Goal: Task Accomplishment & Management: Complete application form

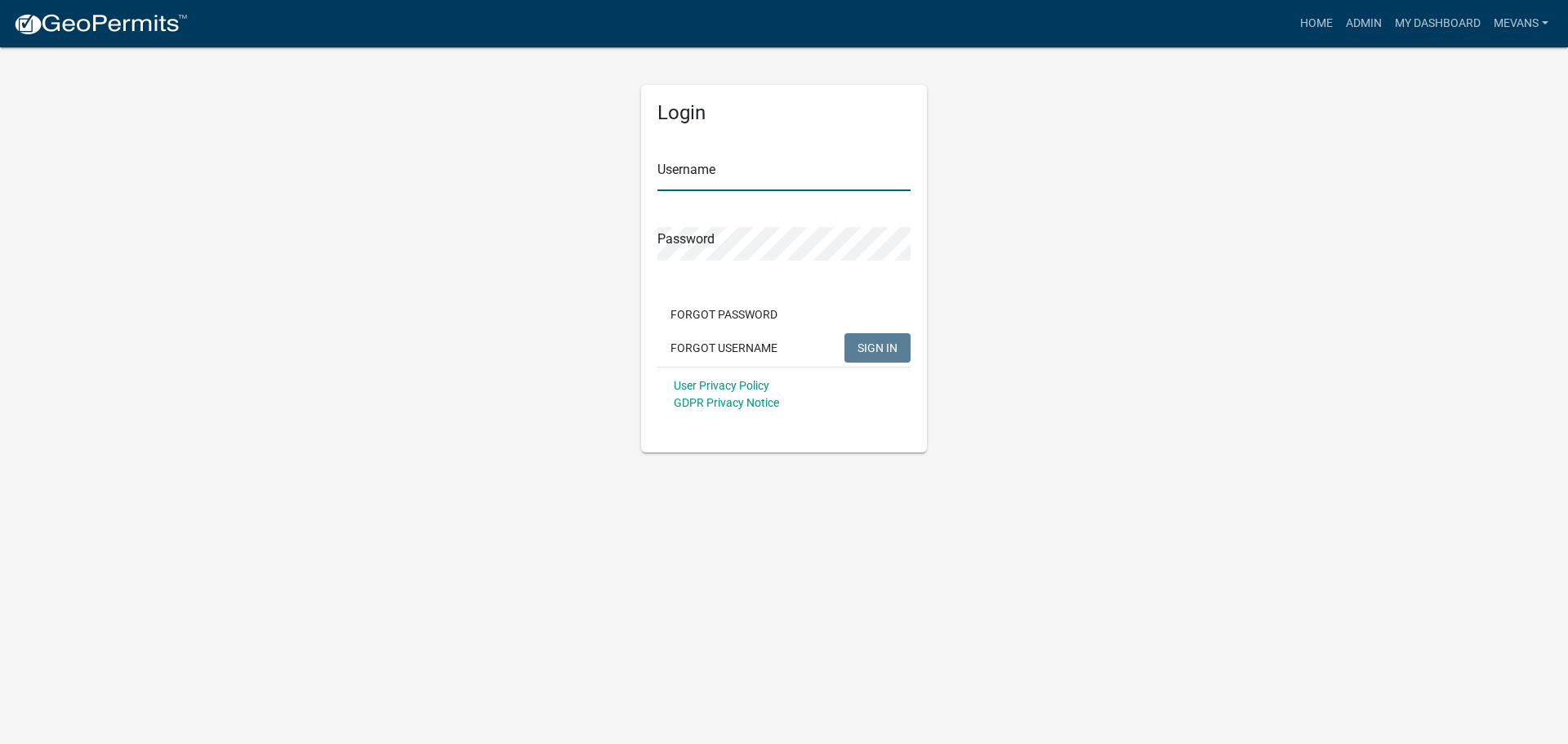
type input "Mevans"
click at [891, 350] on span "SIGN IN" at bounding box center [877, 347] width 40 height 13
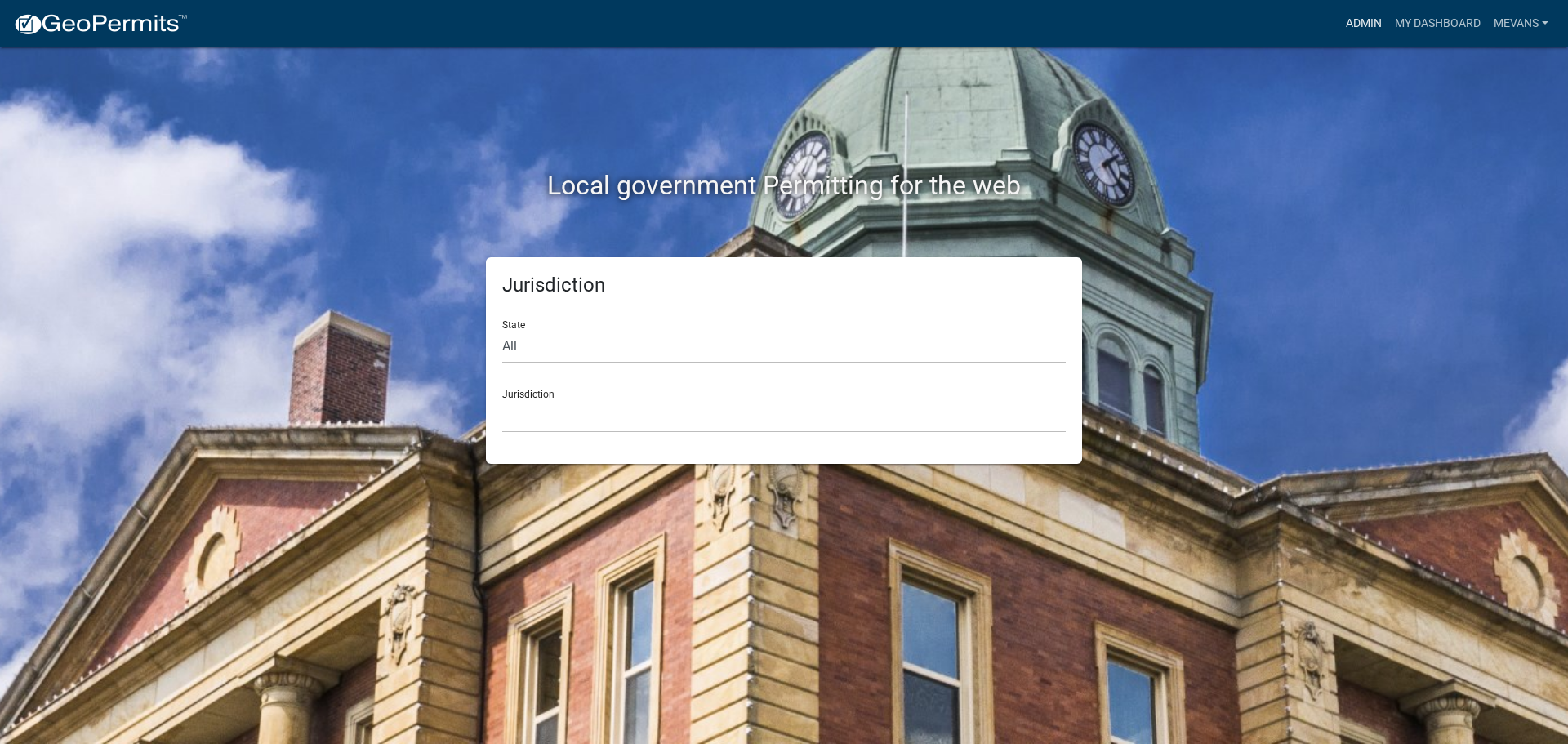
click at [1367, 22] on link "Admin" at bounding box center [1363, 23] width 49 height 31
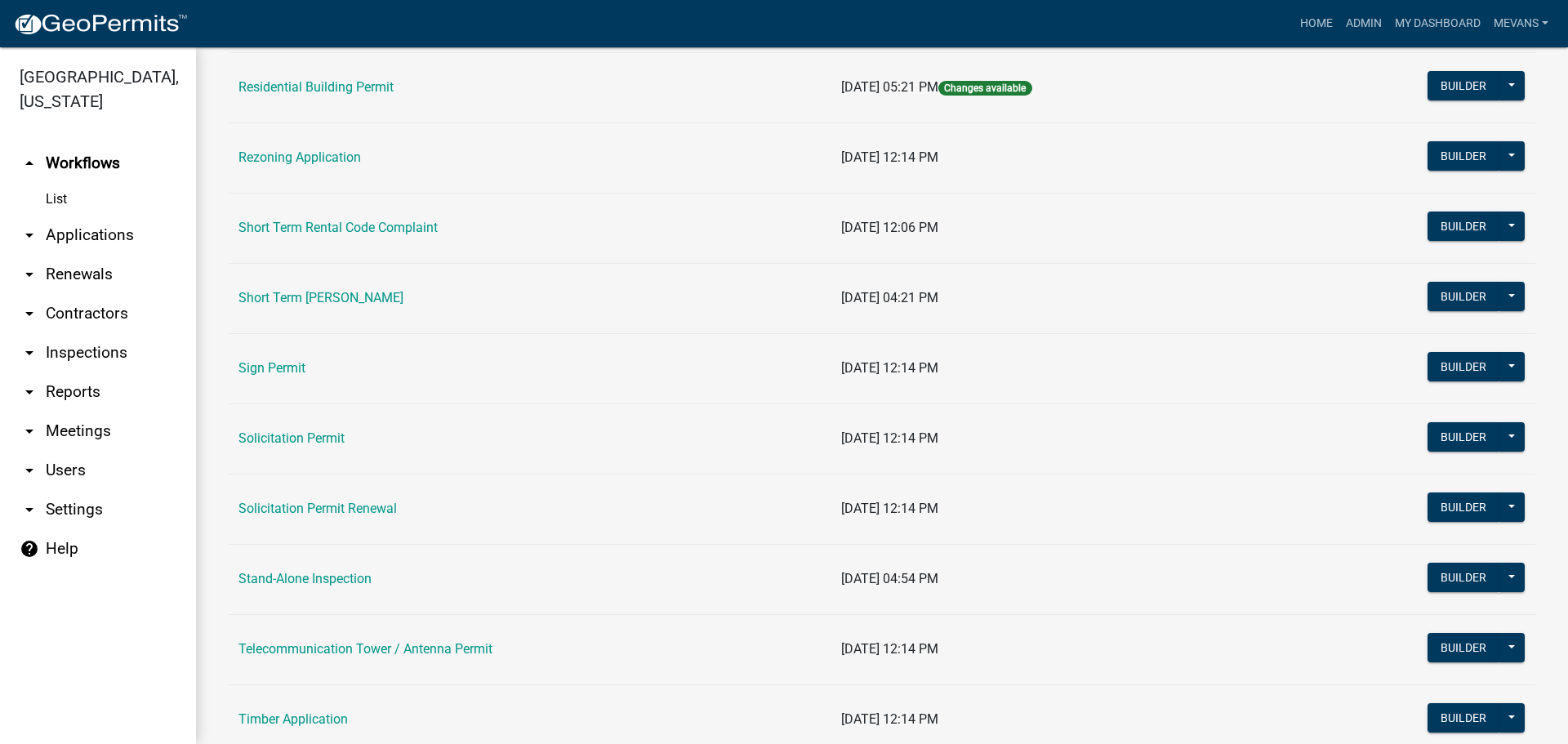
scroll to position [1959, 0]
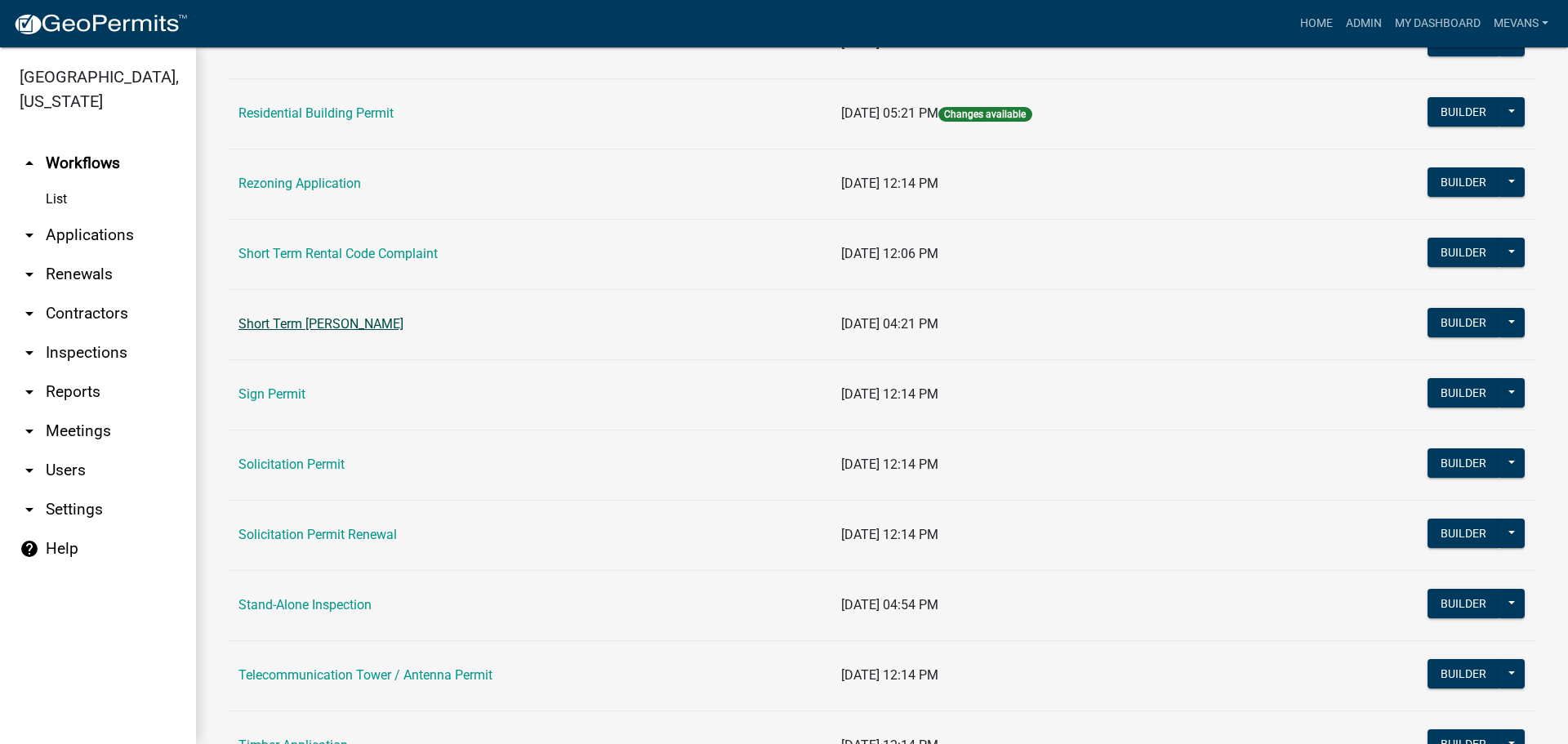
click at [392, 325] on link "Short Term [PERSON_NAME]" at bounding box center [321, 324] width 165 height 16
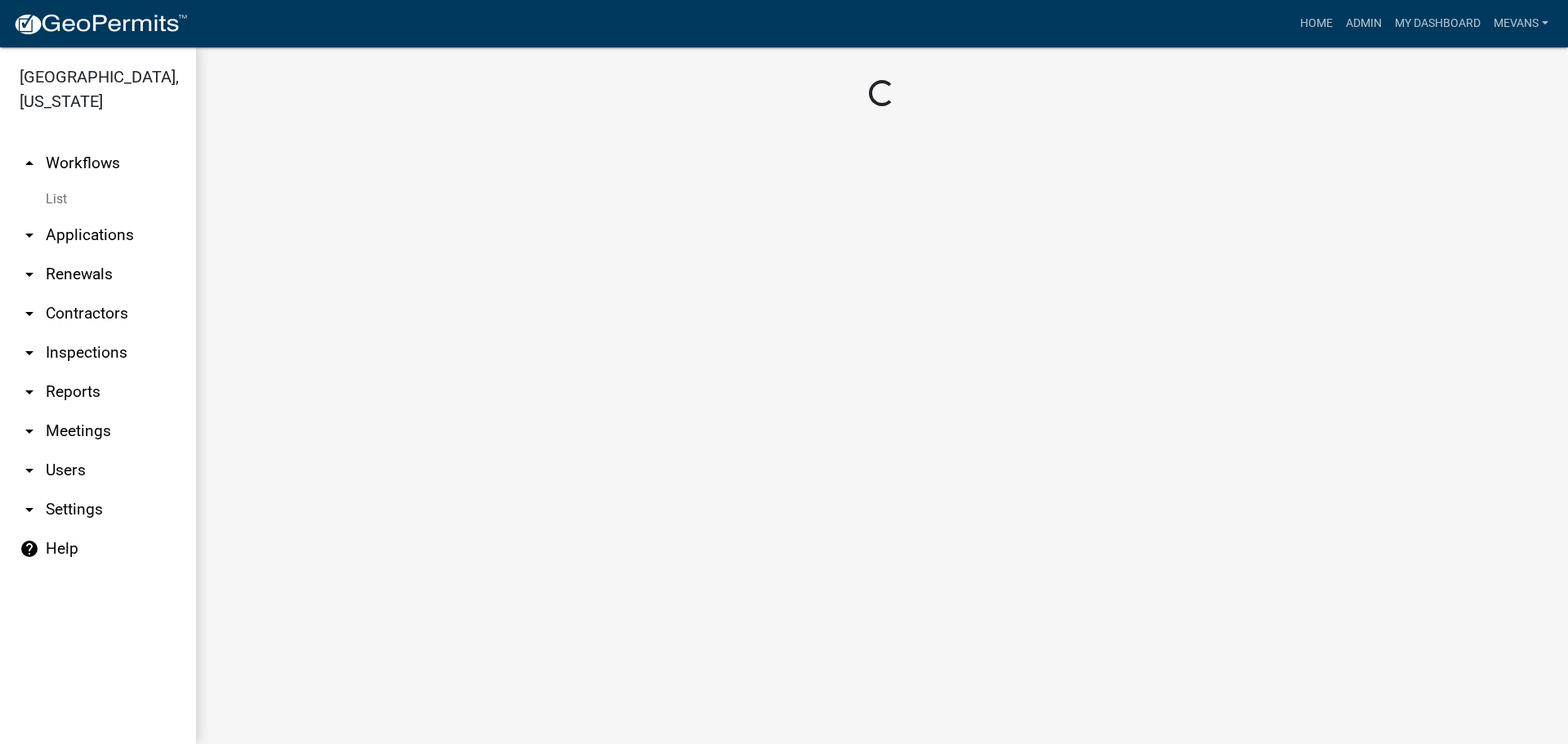
click at [392, 325] on main "Loading..." at bounding box center [882, 396] width 1372 height 696
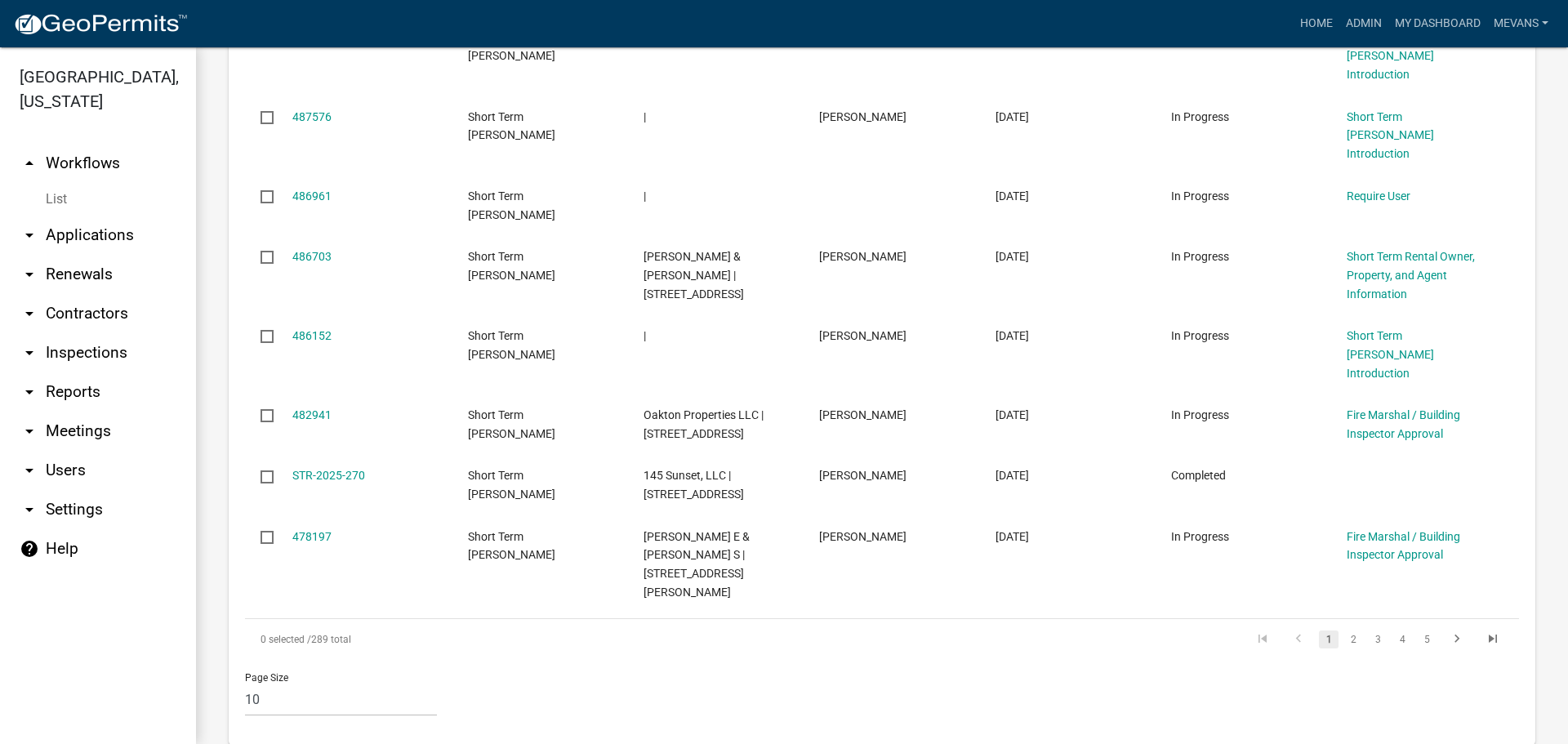
scroll to position [1307, 0]
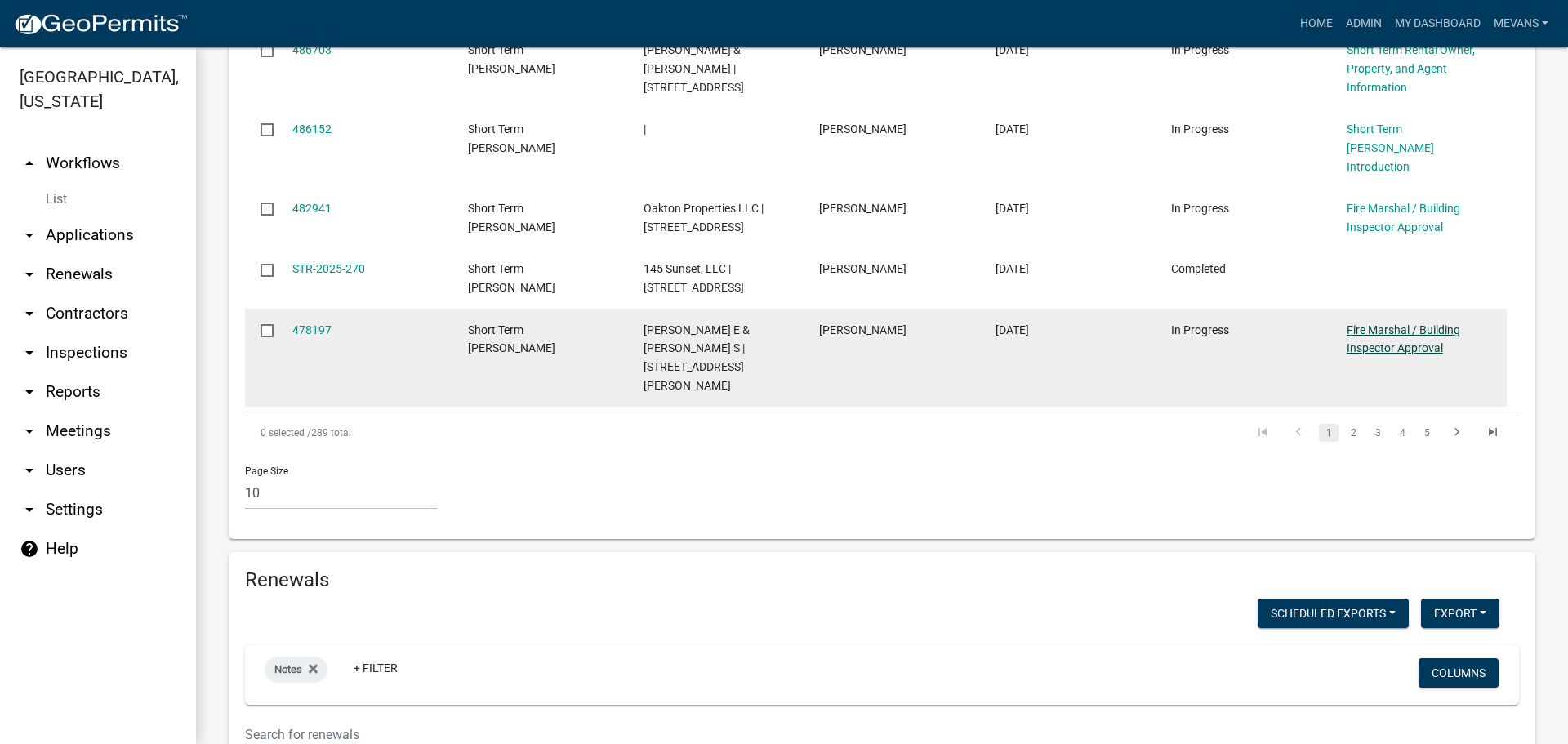
click at [1367, 323] on link "Fire Marshal / Building Inspector Approval" at bounding box center [1403, 339] width 113 height 32
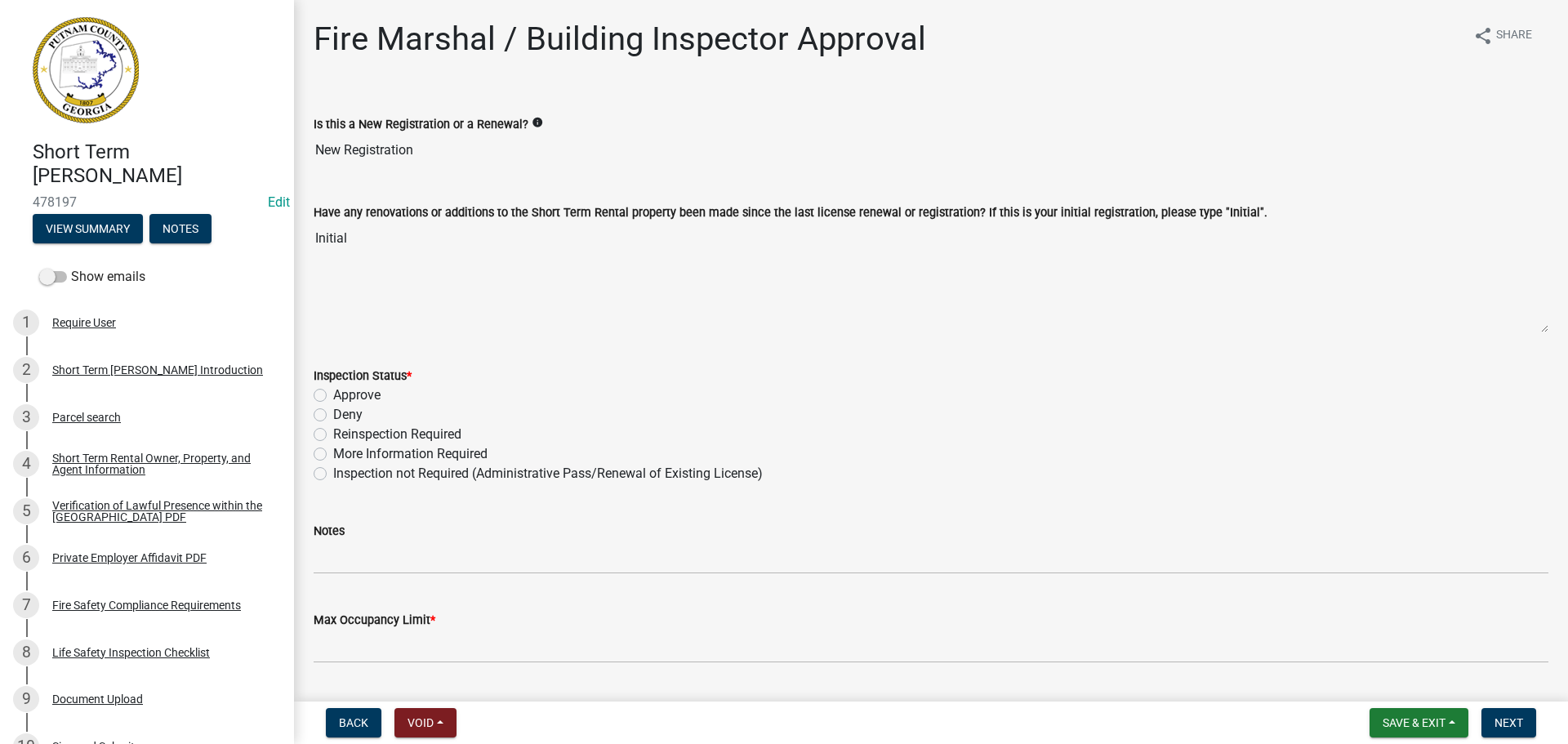
click at [333, 393] on label "Approve" at bounding box center [356, 395] width 48 height 20
click at [333, 393] on input "Approve" at bounding box center [338, 391] width 10 height 10
radio input "true"
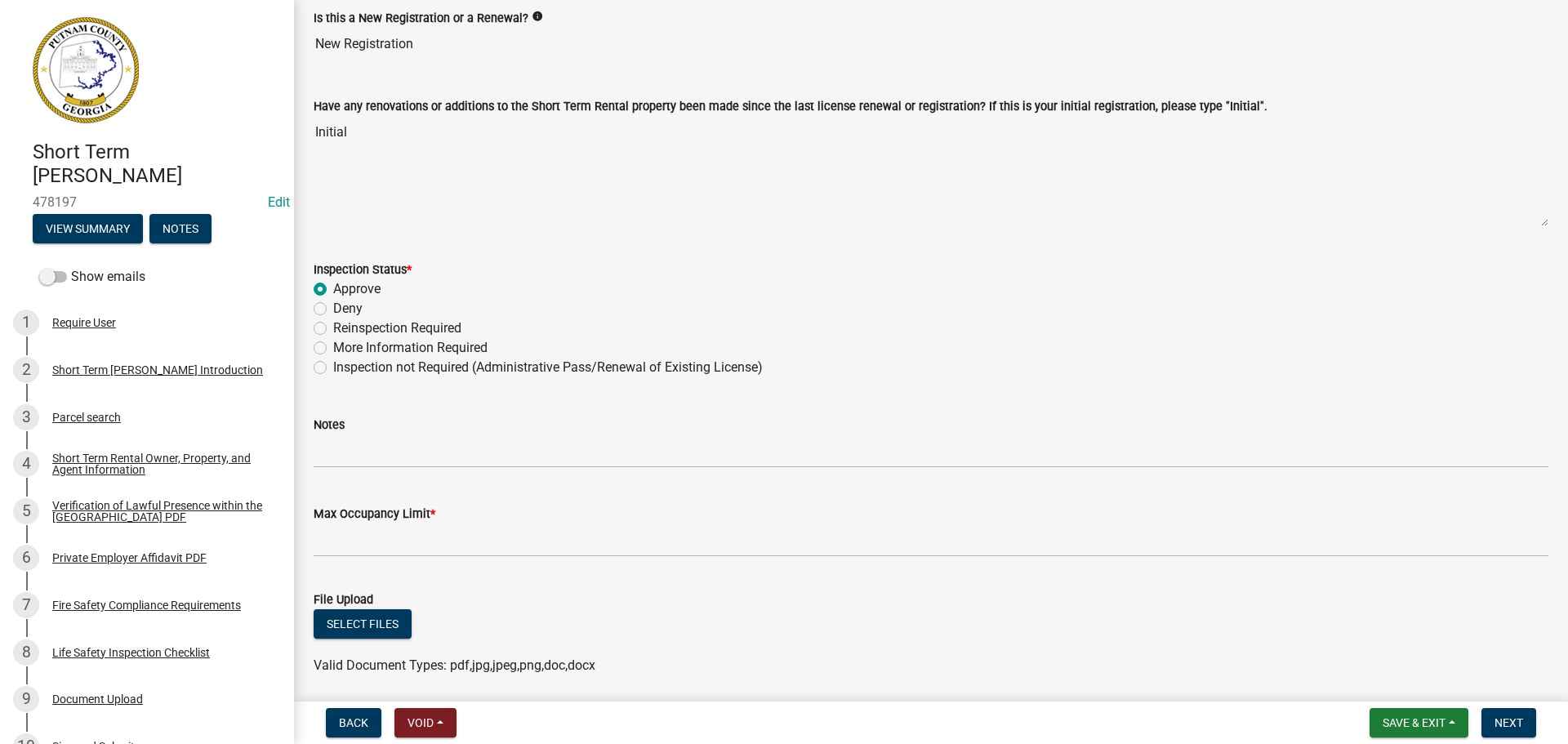
scroll to position [327, 0]
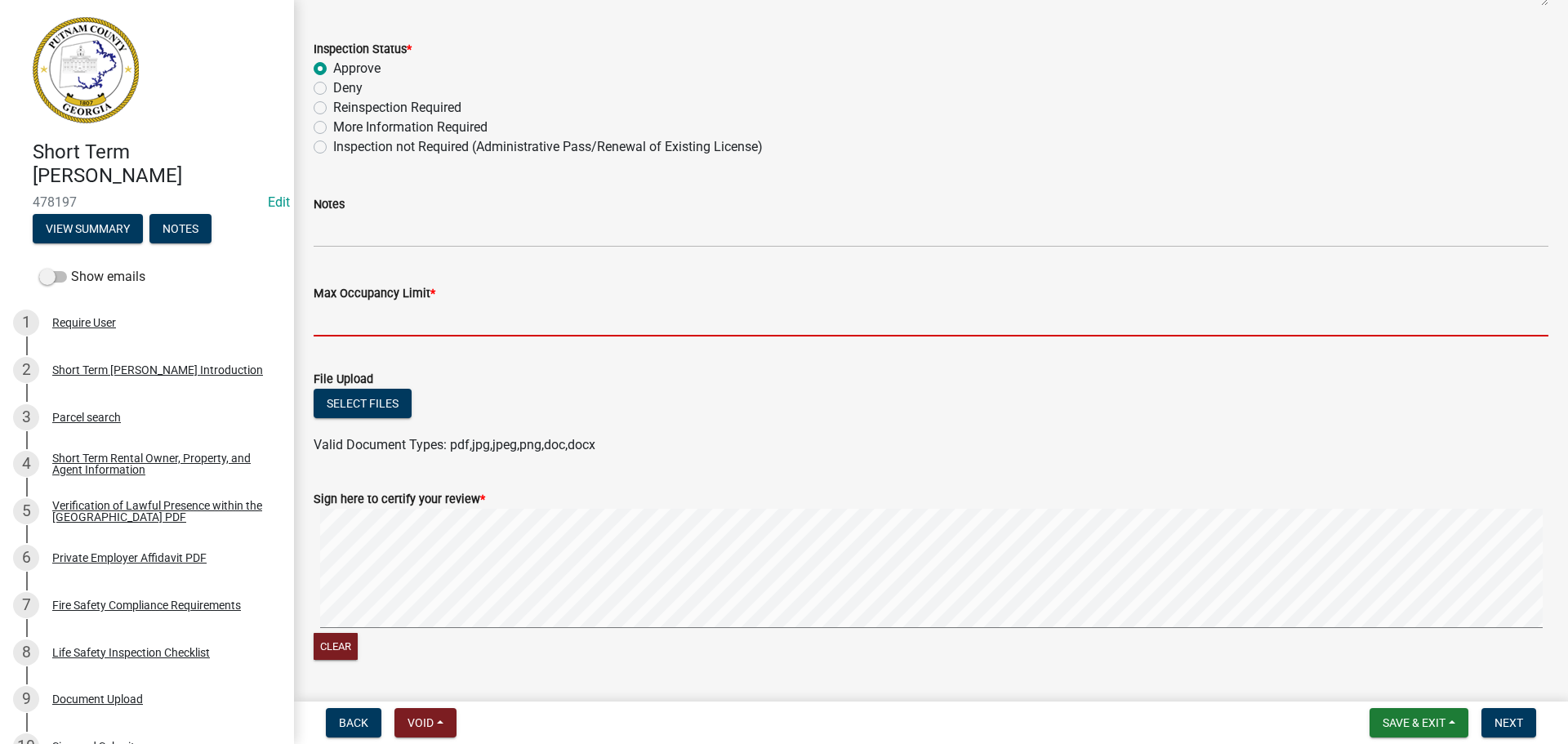
click at [392, 318] on input "Max Occupancy Limit *" at bounding box center [931, 320] width 1234 height 34
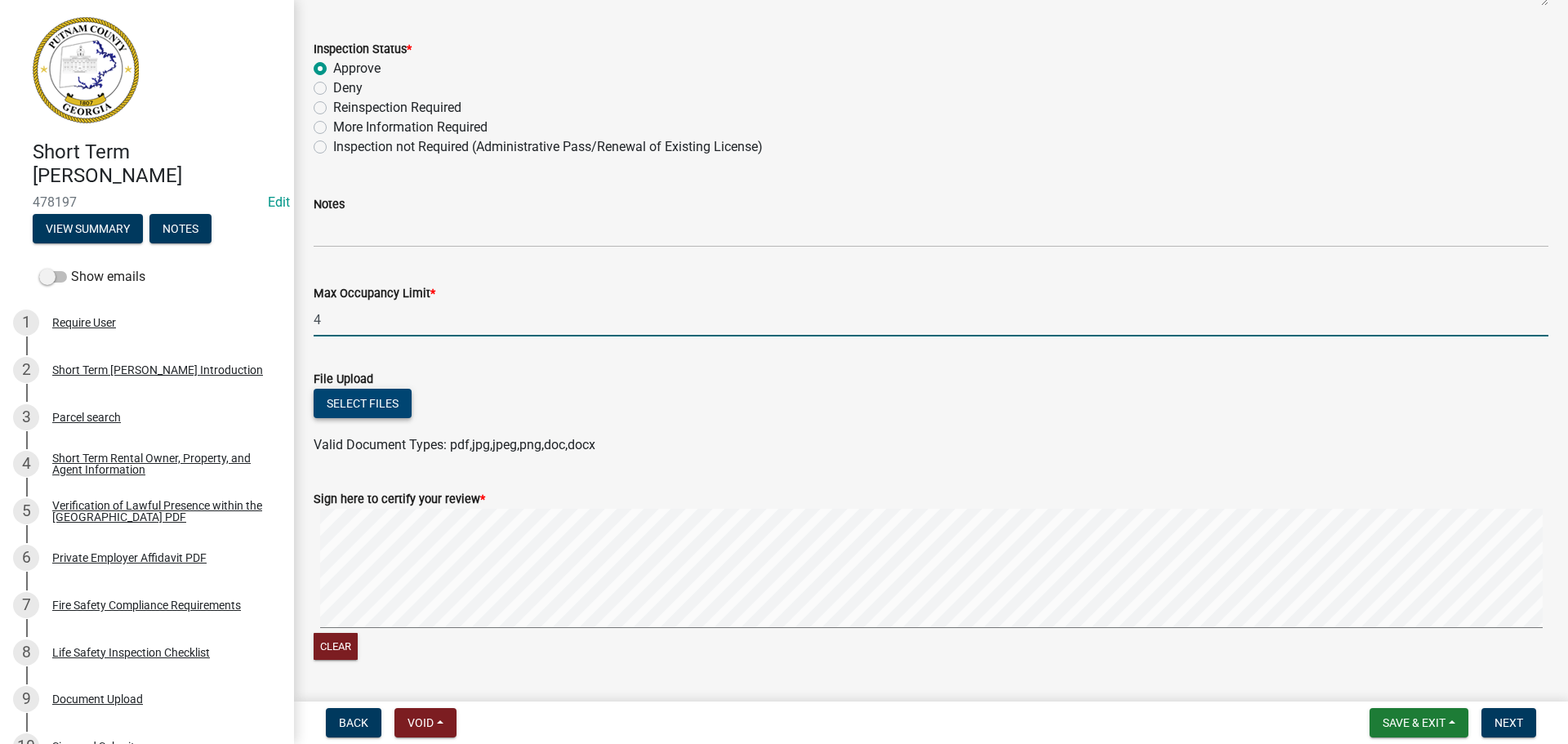
type input "4"
click at [378, 408] on button "Select files" at bounding box center [362, 404] width 98 height 29
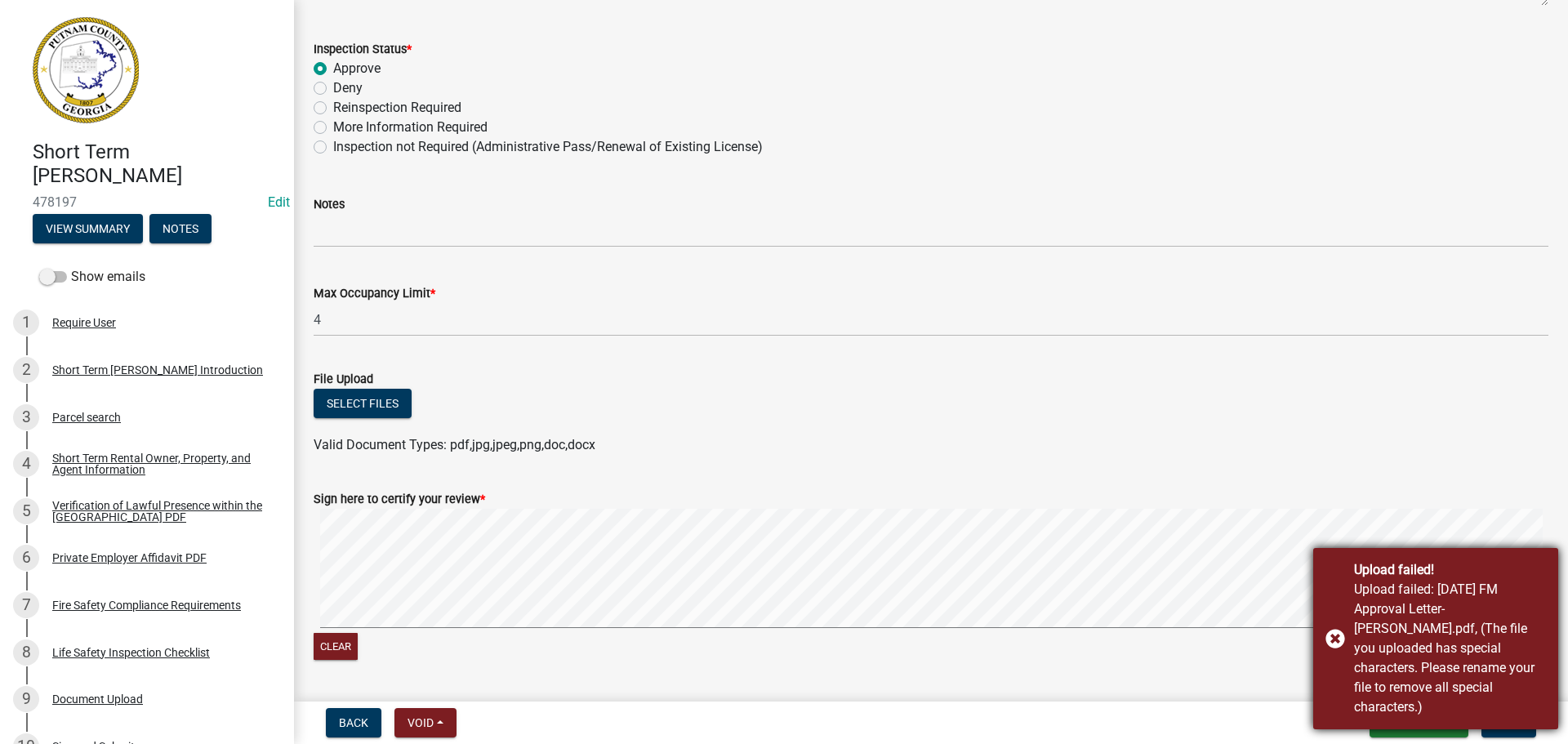
click at [1342, 640] on div "Upload failed! Upload failed: [DATE] FM Approval Letter-[PERSON_NAME].pdf, (The…" at bounding box center [1435, 639] width 245 height 181
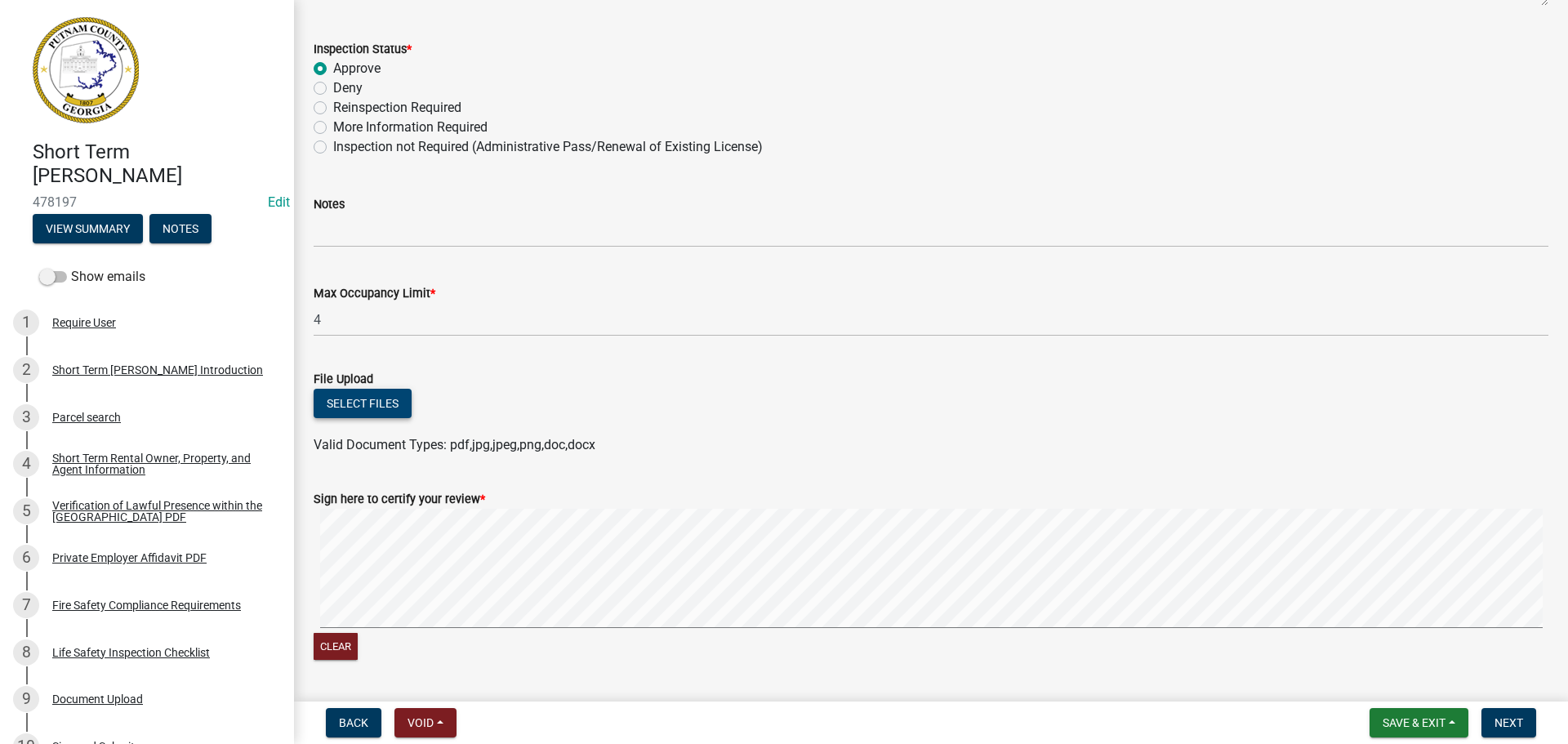
click at [363, 397] on button "Select files" at bounding box center [362, 404] width 98 height 29
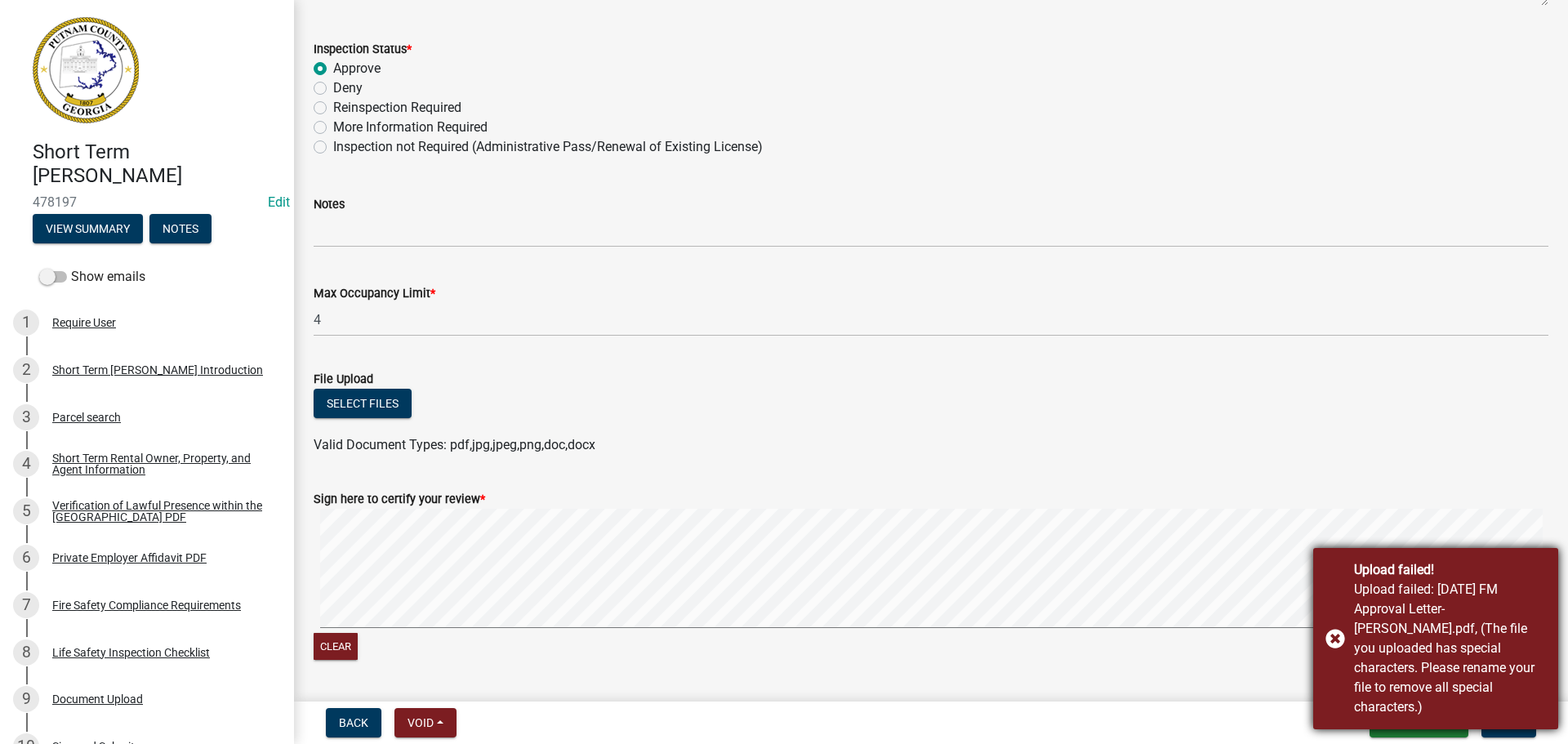
click at [1329, 642] on div "Upload failed! Upload failed: [DATE] FM Approval Letter-[PERSON_NAME].pdf, (The…" at bounding box center [1435, 639] width 245 height 181
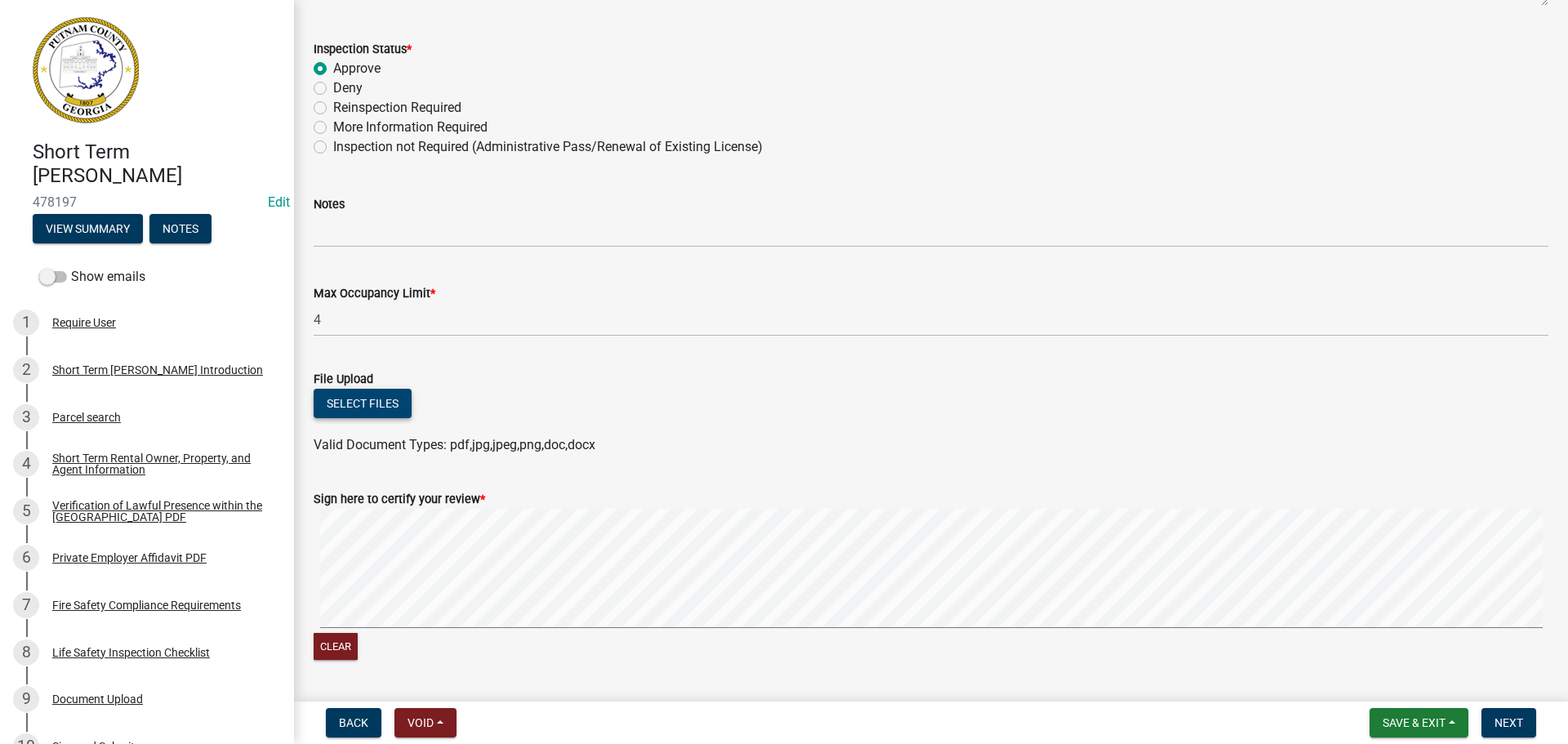
click at [359, 401] on button "Select files" at bounding box center [362, 404] width 98 height 29
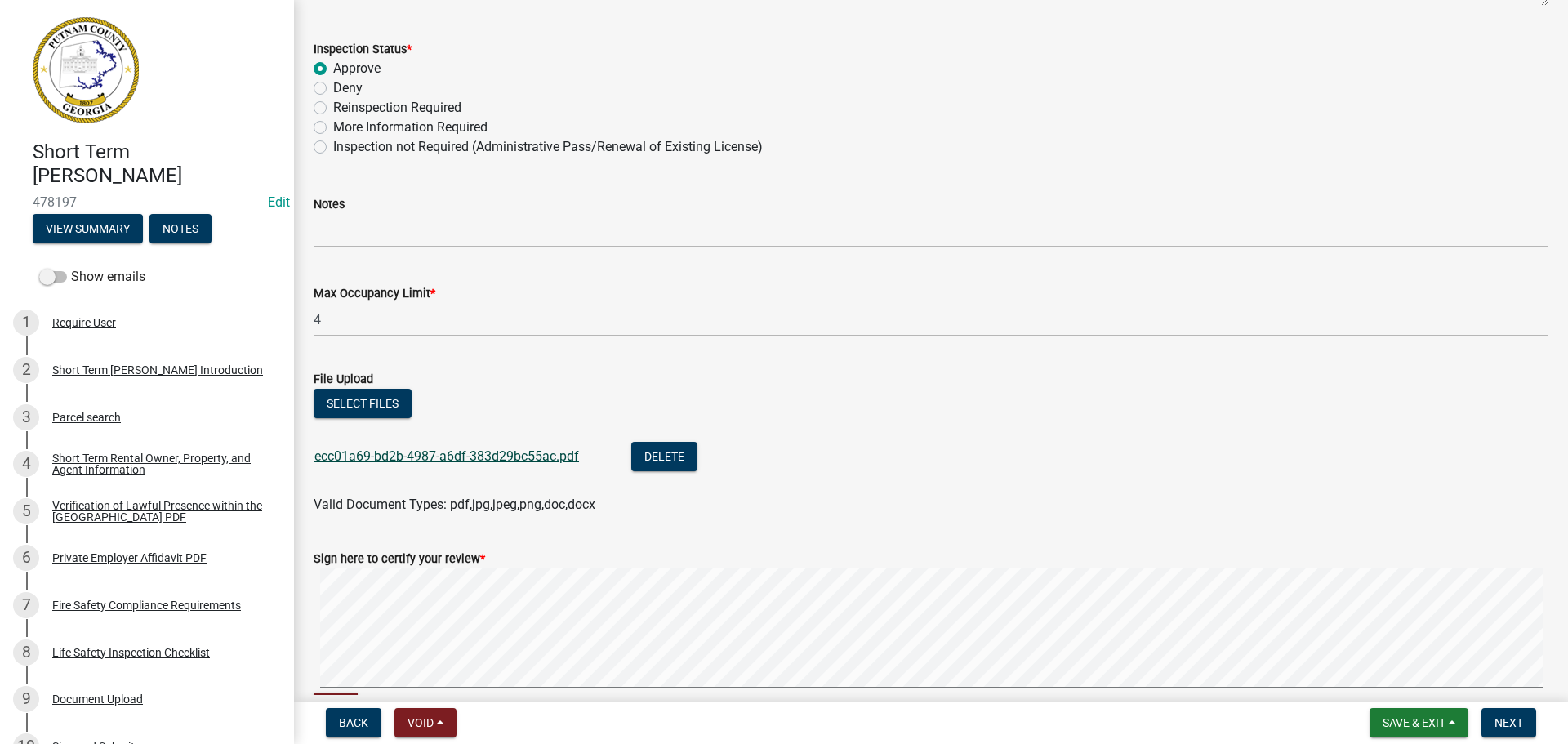
click at [466, 456] on link "ecc01a69-bd2b-4987-a6df-383d29bc55ac.pdf" at bounding box center [447, 456] width 265 height 16
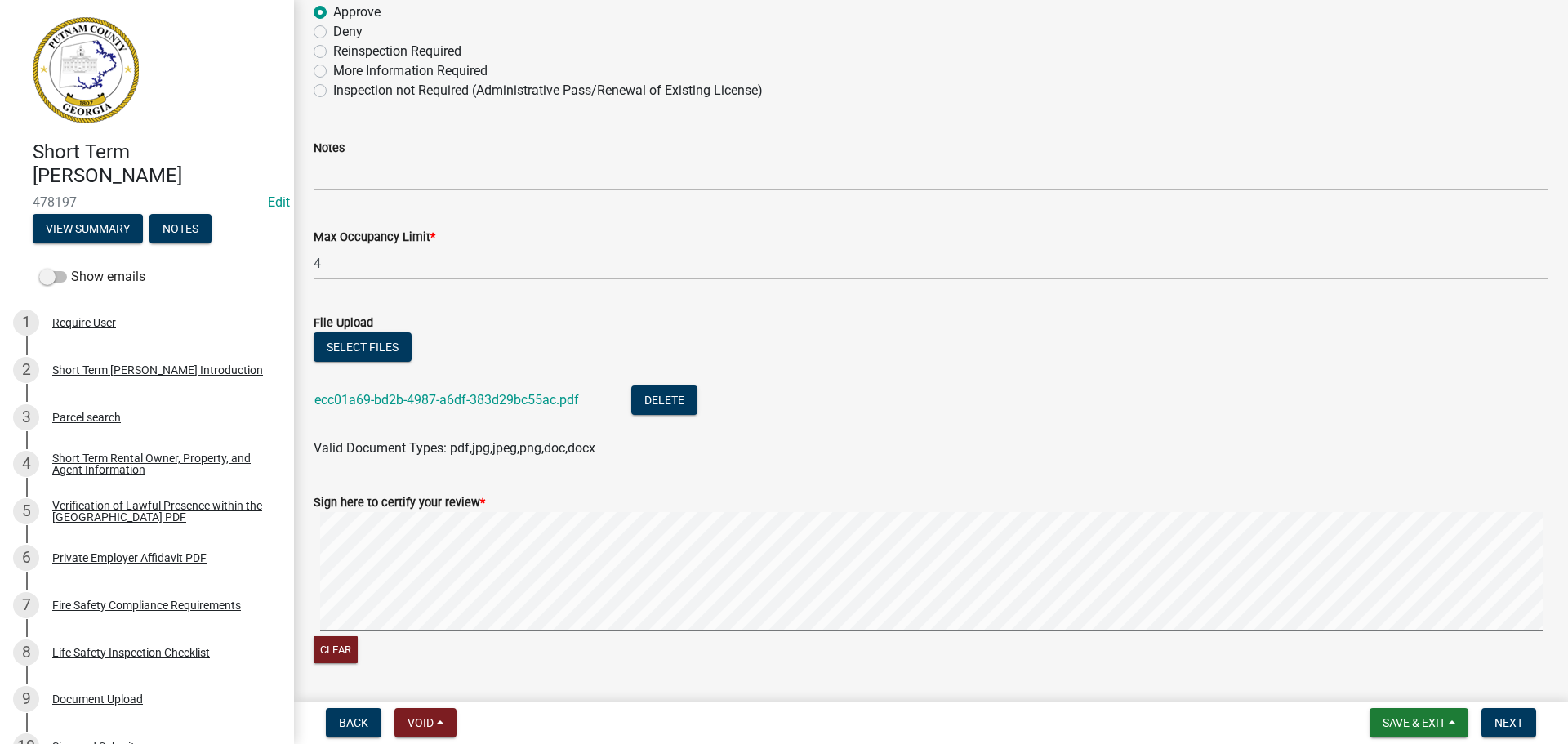
scroll to position [434, 0]
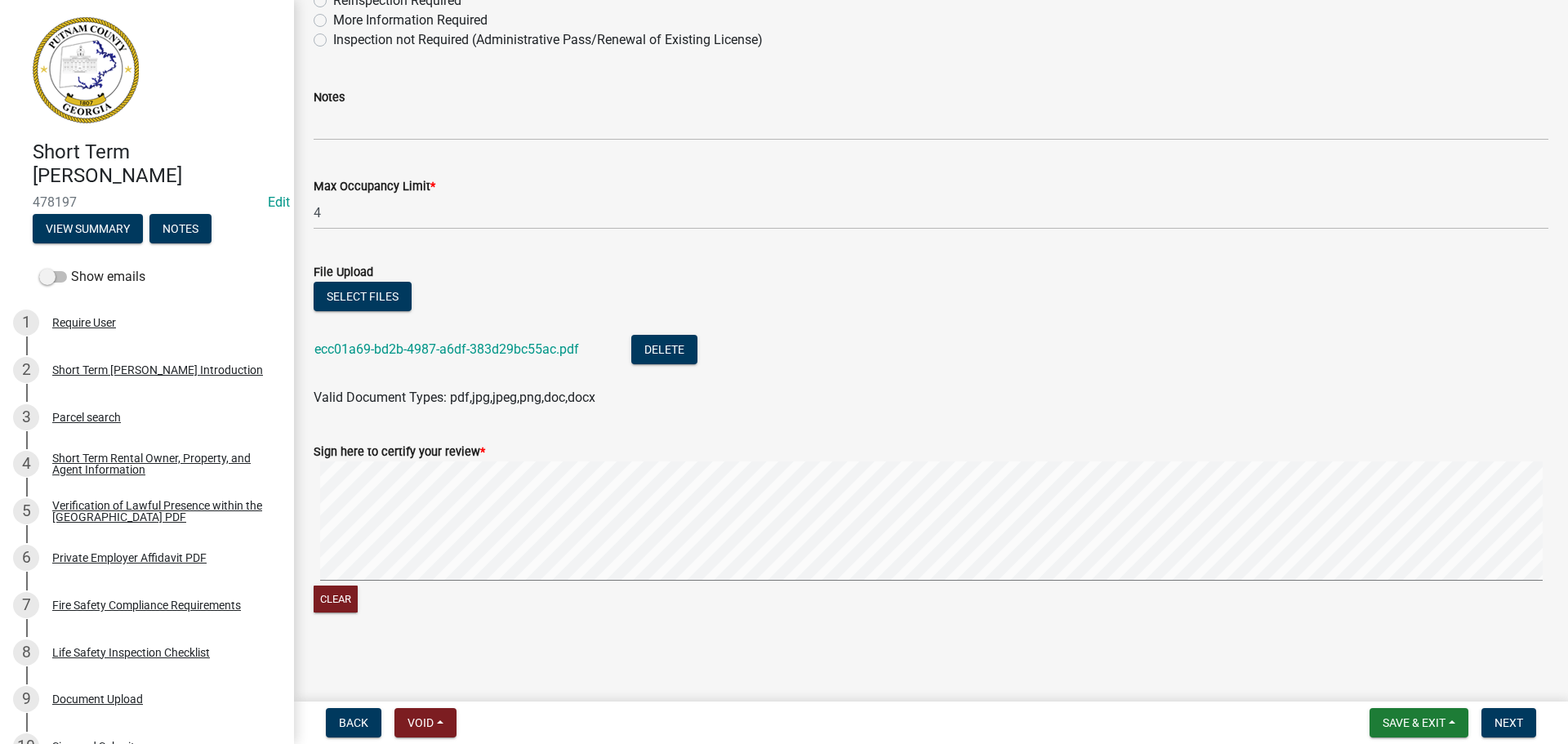
click at [925, 587] on div "Clear" at bounding box center [931, 539] width 1234 height 156
click at [1042, 582] on signature-pad at bounding box center [931, 524] width 1234 height 124
click at [1511, 728] on span "Next" at bounding box center [1508, 722] width 29 height 13
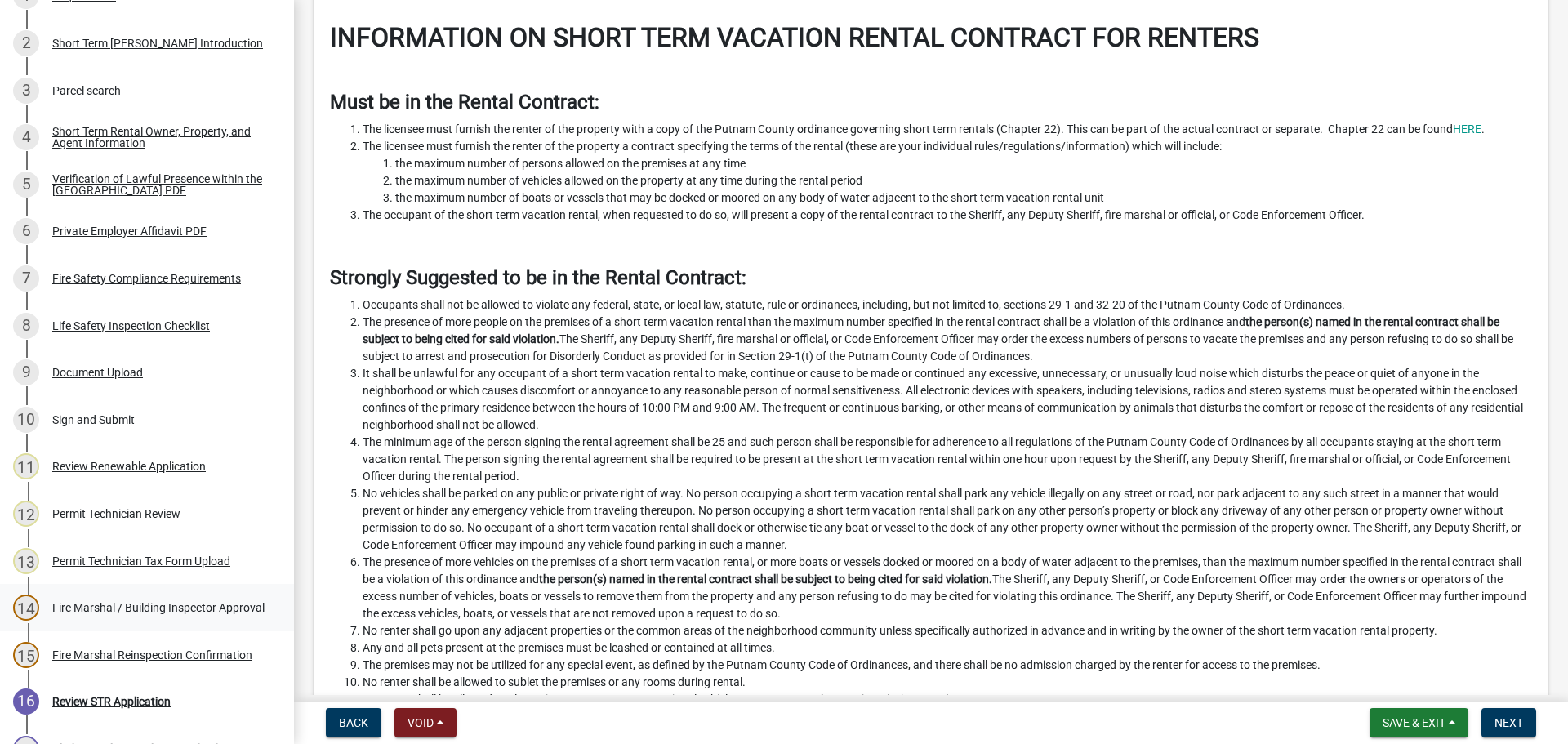
scroll to position [601, 0]
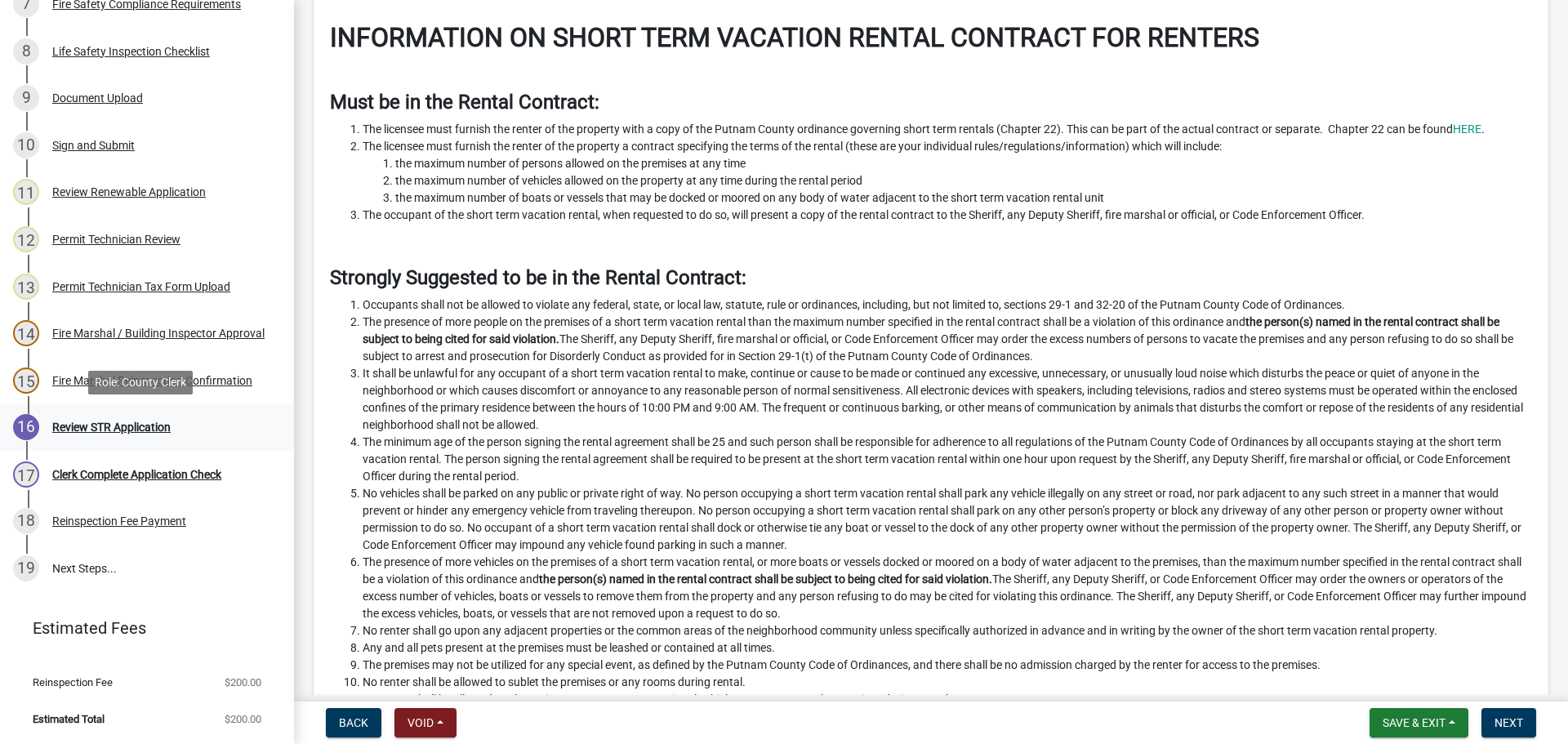
click at [67, 436] on div "16 Review STR Application" at bounding box center [140, 427] width 255 height 26
click at [1521, 723] on span "Next" at bounding box center [1508, 722] width 29 height 13
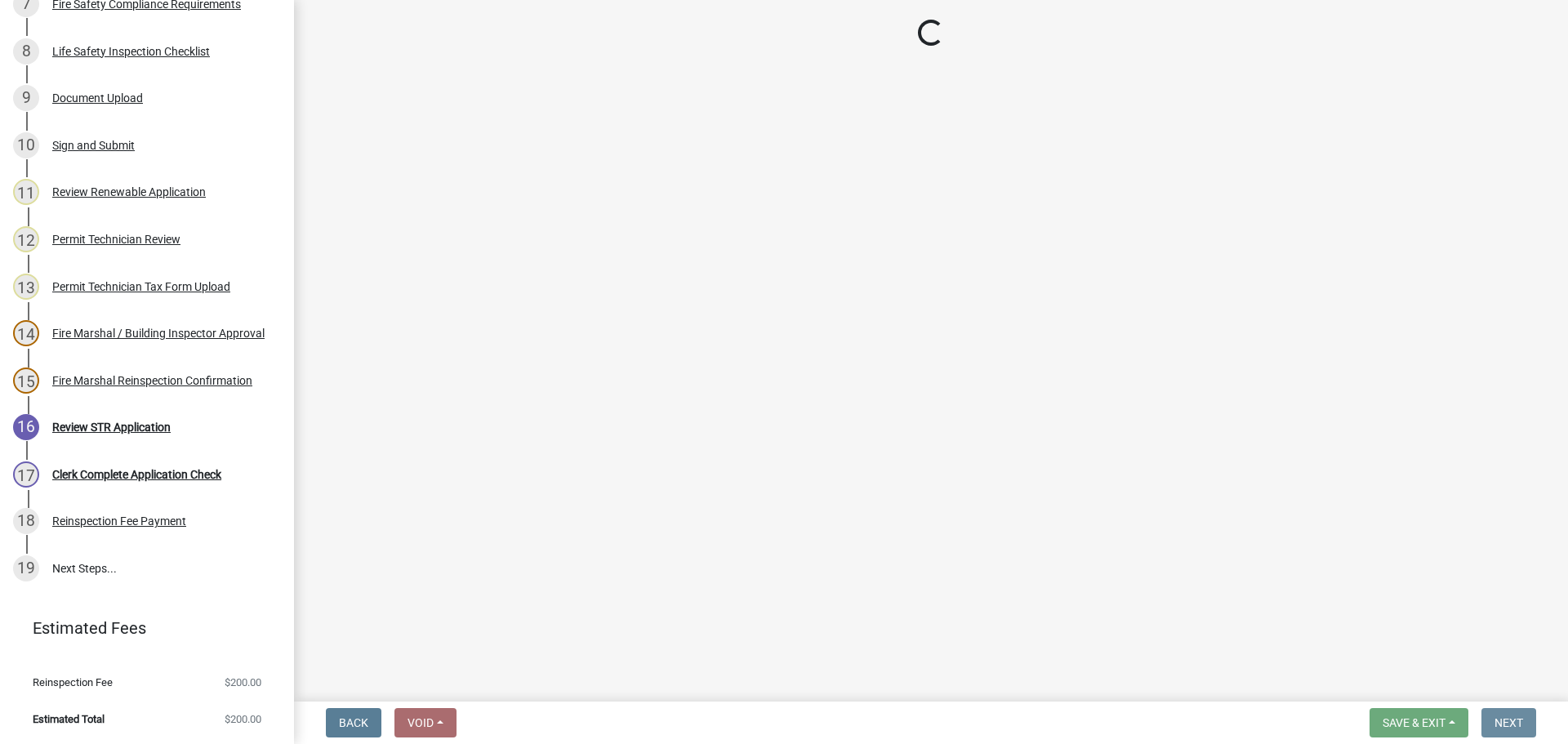
scroll to position [0, 0]
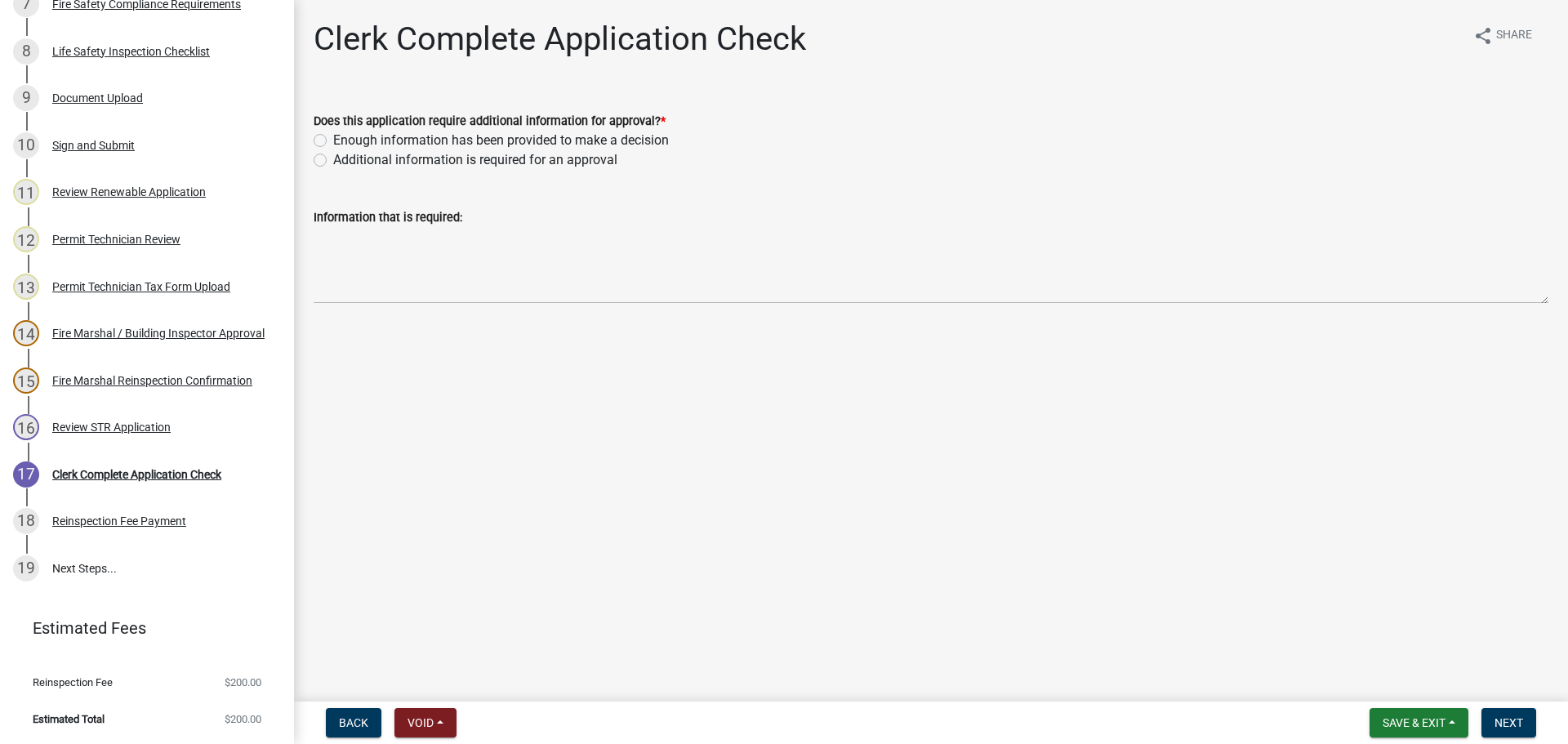
click at [322, 132] on div "Enough information has been provided to make a decision" at bounding box center [931, 140] width 1234 height 20
click at [333, 139] on label "Enough information has been provided to make a decision" at bounding box center [500, 140] width 335 height 20
click at [333, 139] on input "Enough information has been provided to make a decision" at bounding box center [338, 136] width 10 height 10
radio input "true"
click at [1520, 722] on span "Next" at bounding box center [1508, 722] width 29 height 13
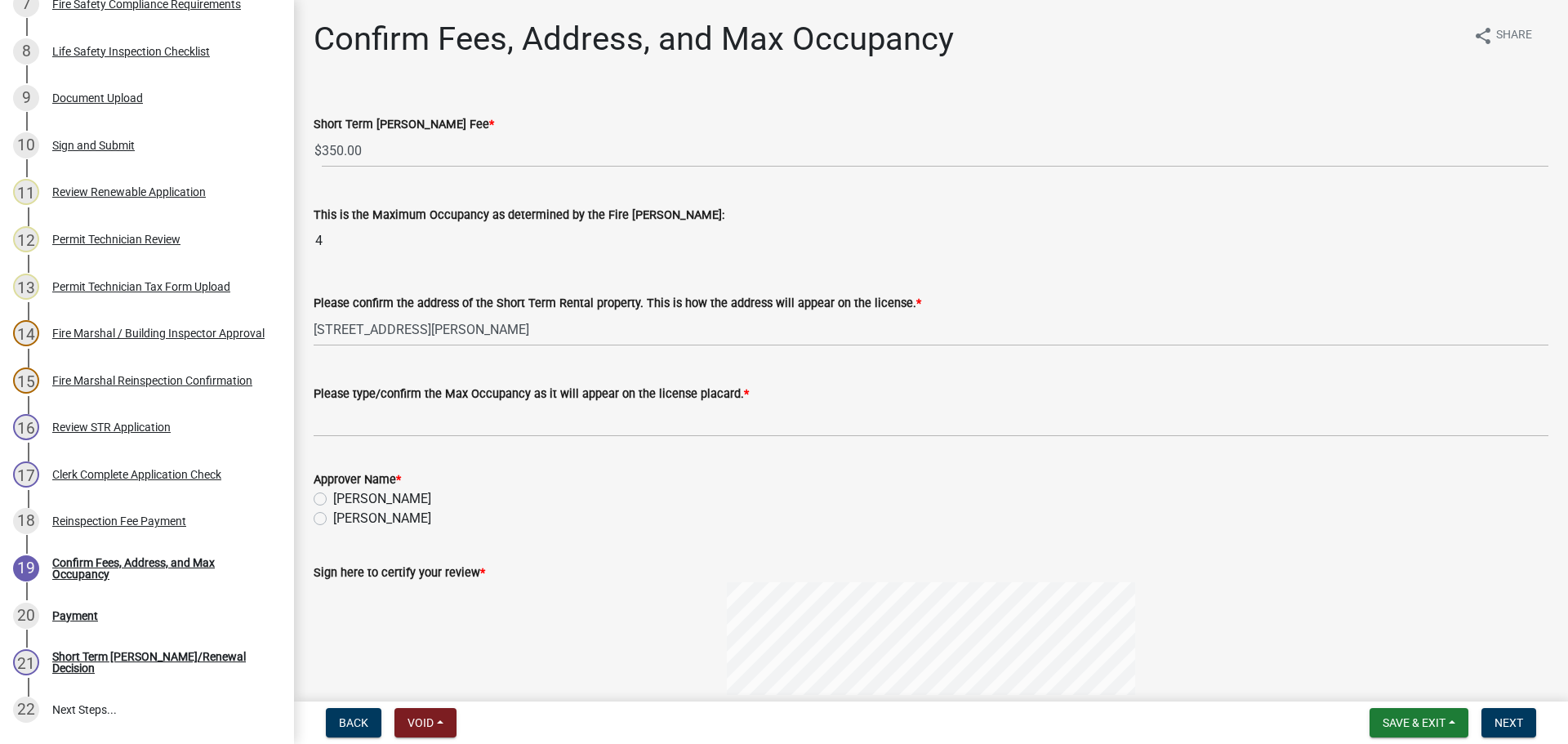
scroll to position [742, 0]
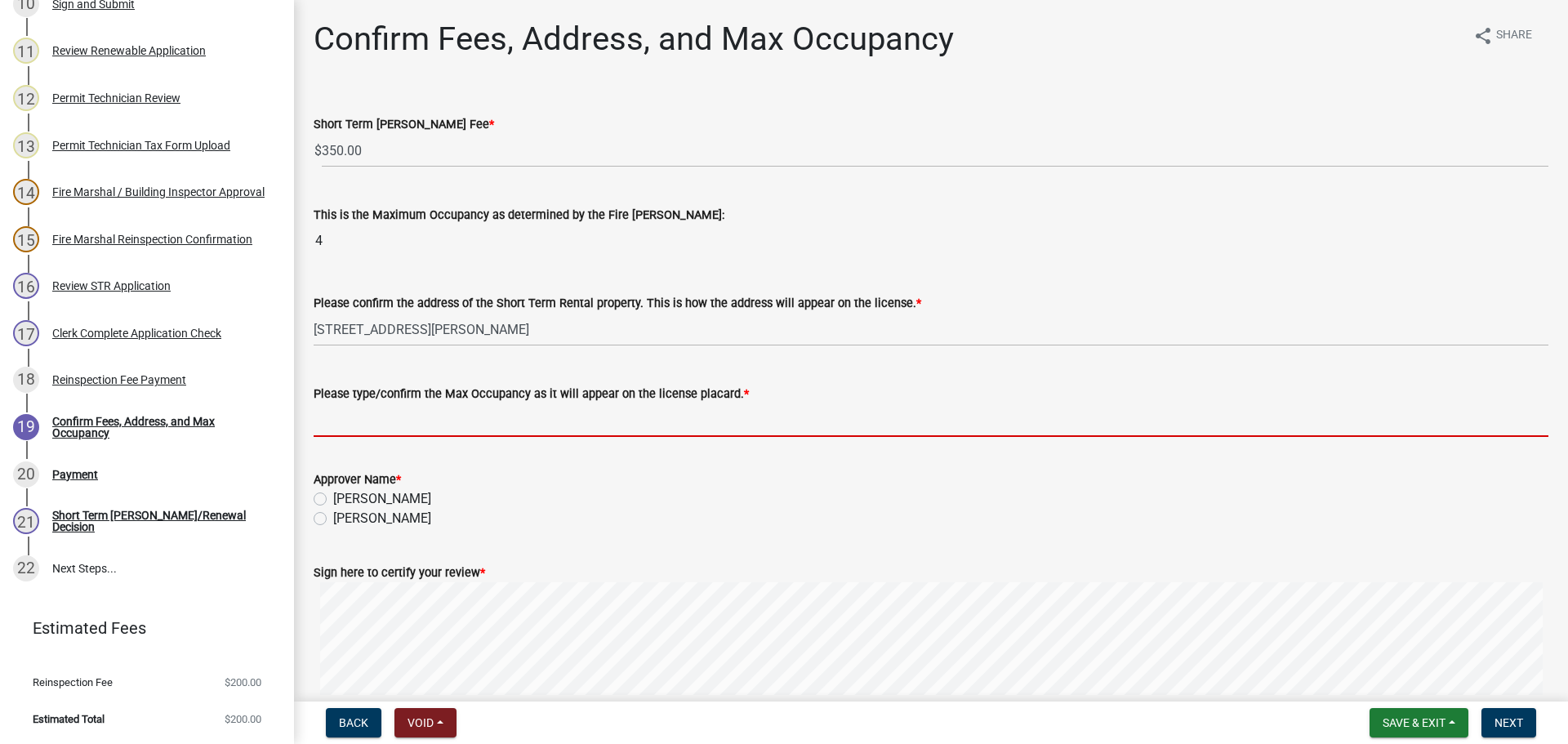
click at [352, 427] on input "Please type/confirm the Max Occupancy as it will appear on the license placard.…" at bounding box center [931, 420] width 1234 height 34
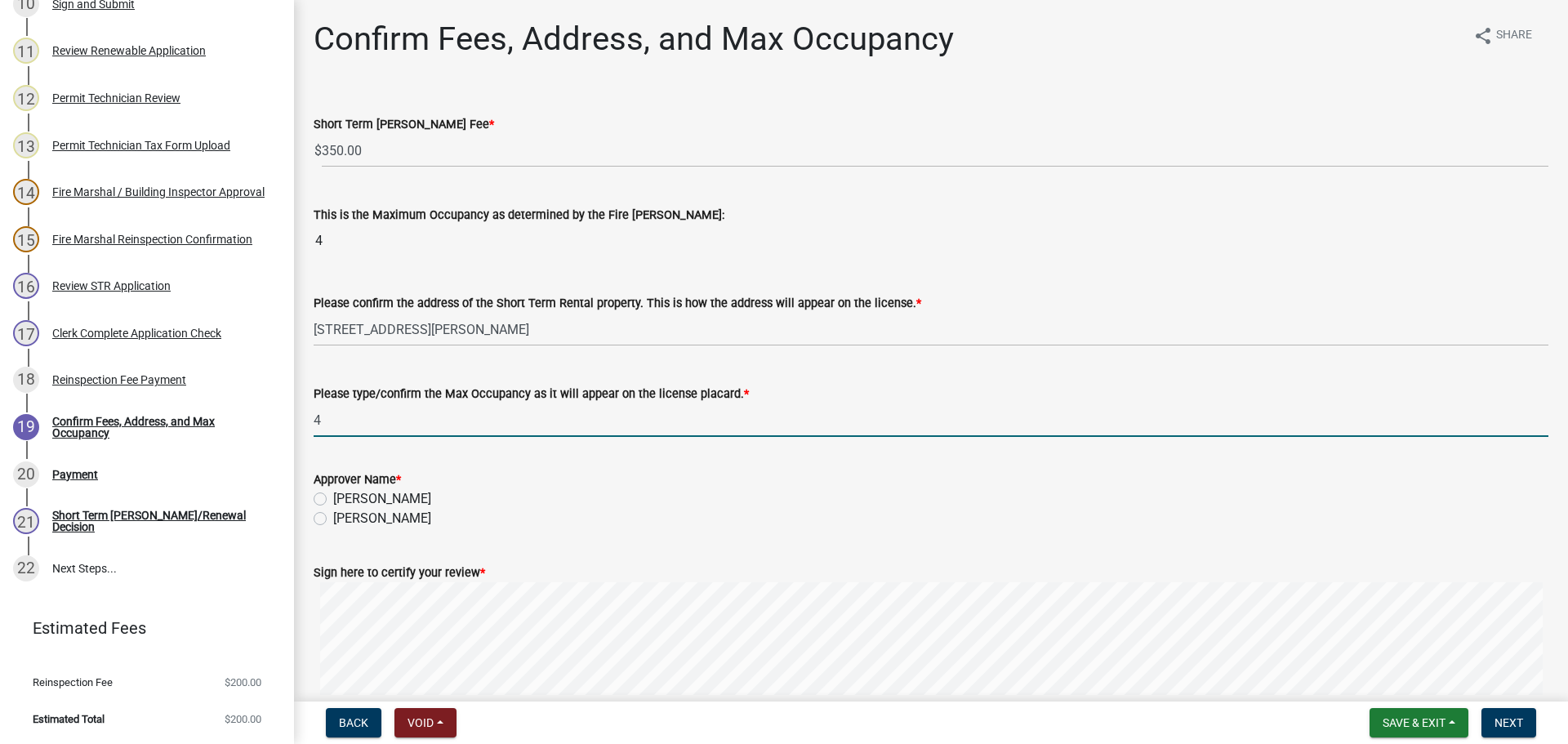
type input "4"
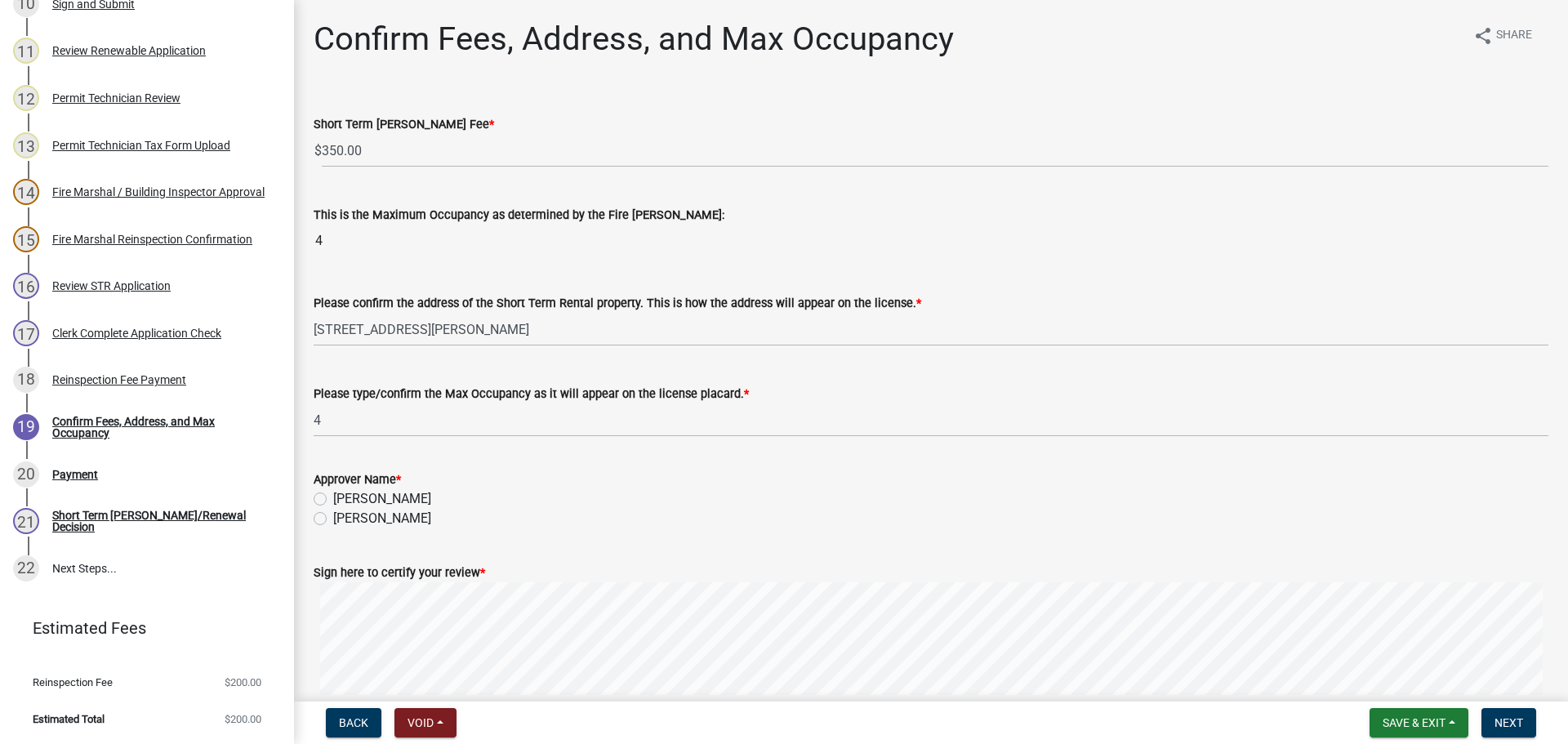
click at [333, 518] on label "[PERSON_NAME]" at bounding box center [381, 518] width 98 height 20
click at [333, 518] on input "[PERSON_NAME]" at bounding box center [338, 514] width 10 height 10
radio input "true"
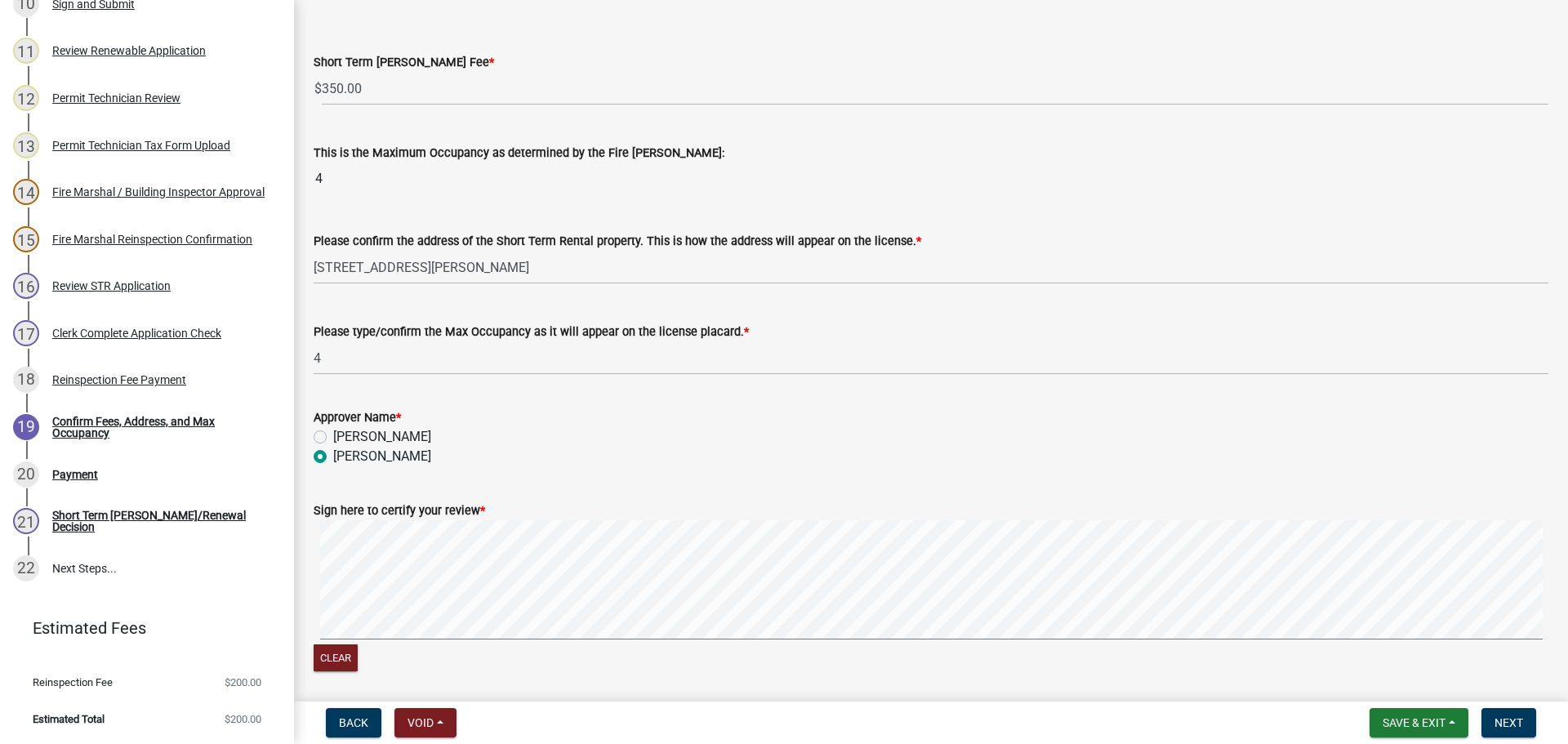
scroll to position [121, 0]
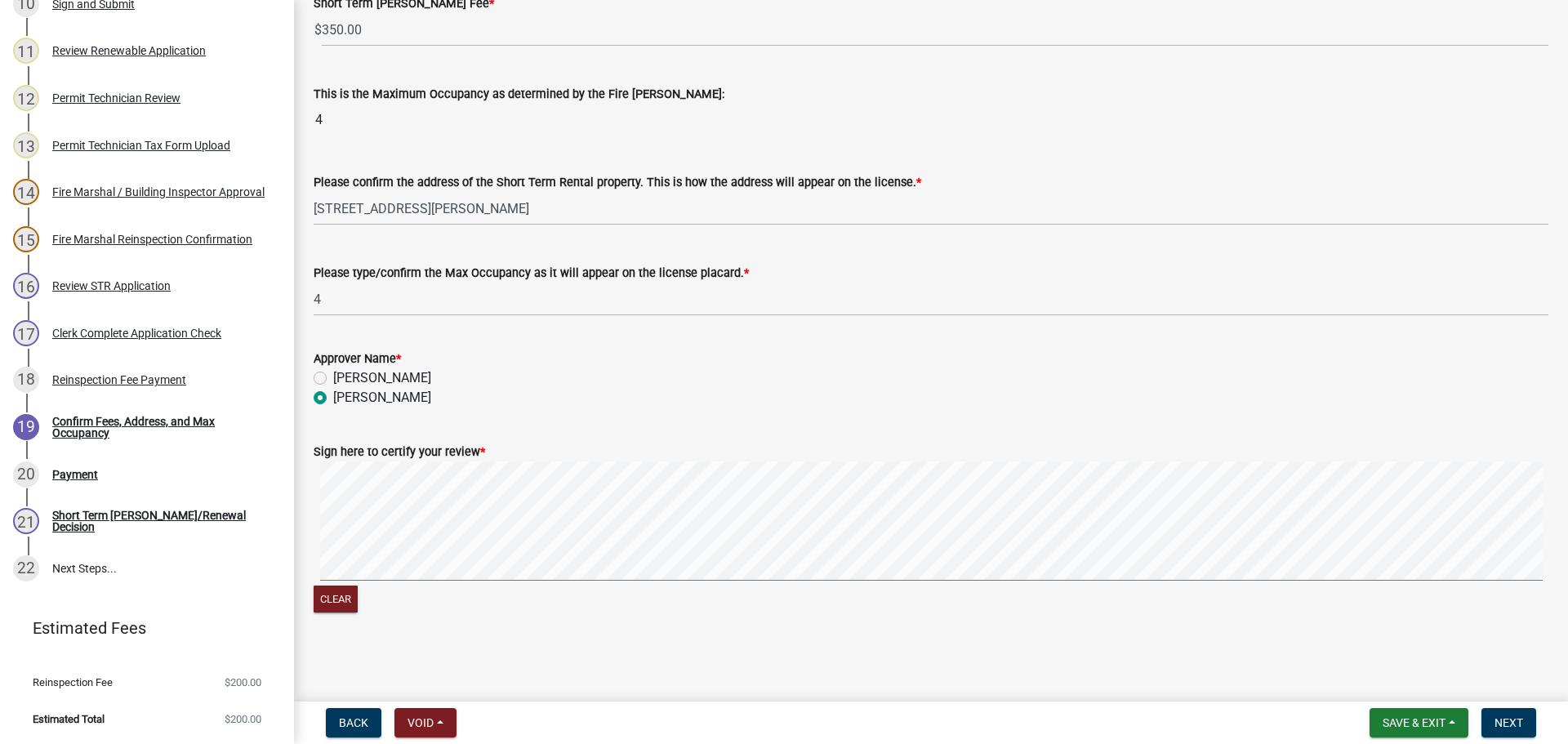
click at [1072, 581] on signature-pad at bounding box center [931, 524] width 1234 height 124
click at [1521, 720] on span "Next" at bounding box center [1508, 722] width 29 height 13
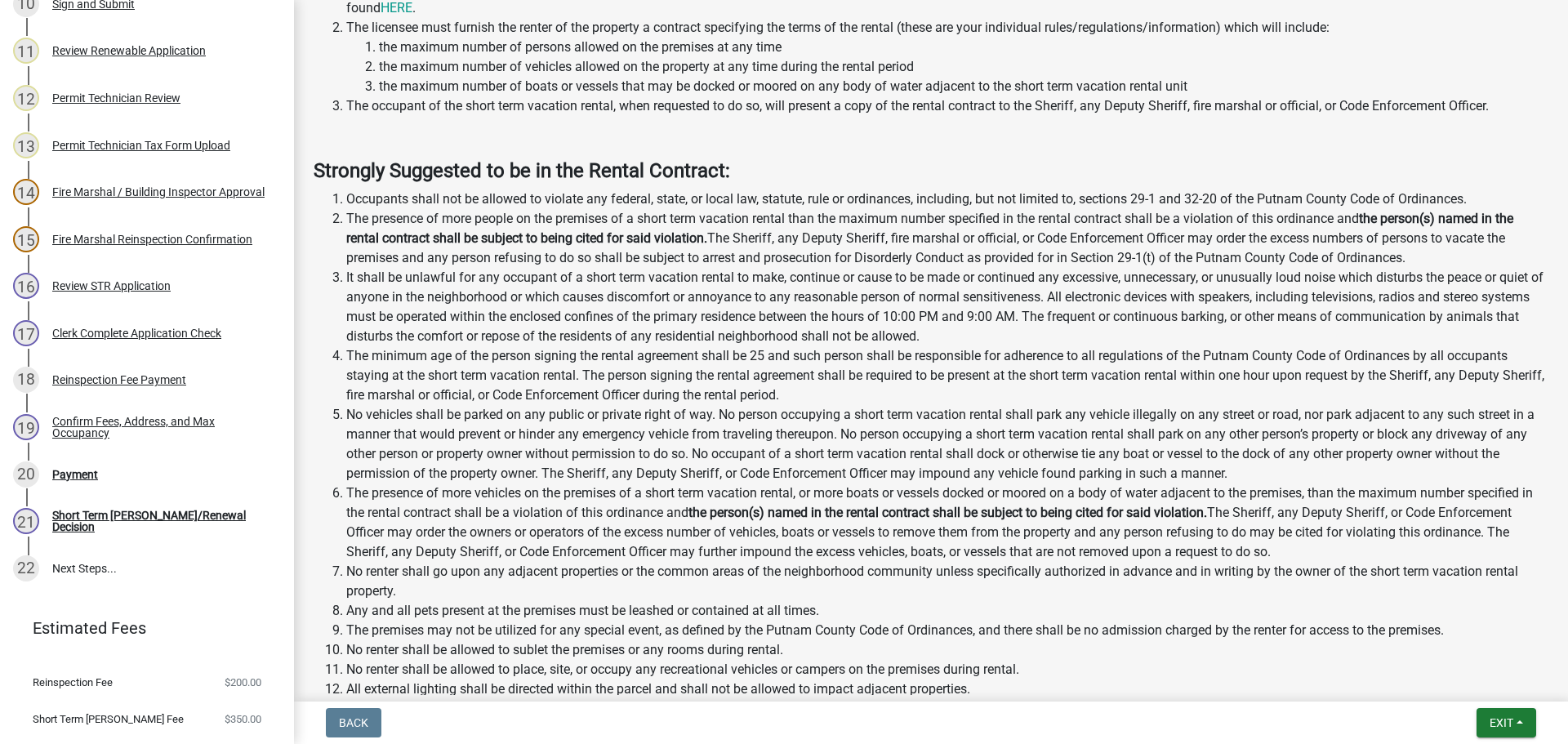
scroll to position [2178, 0]
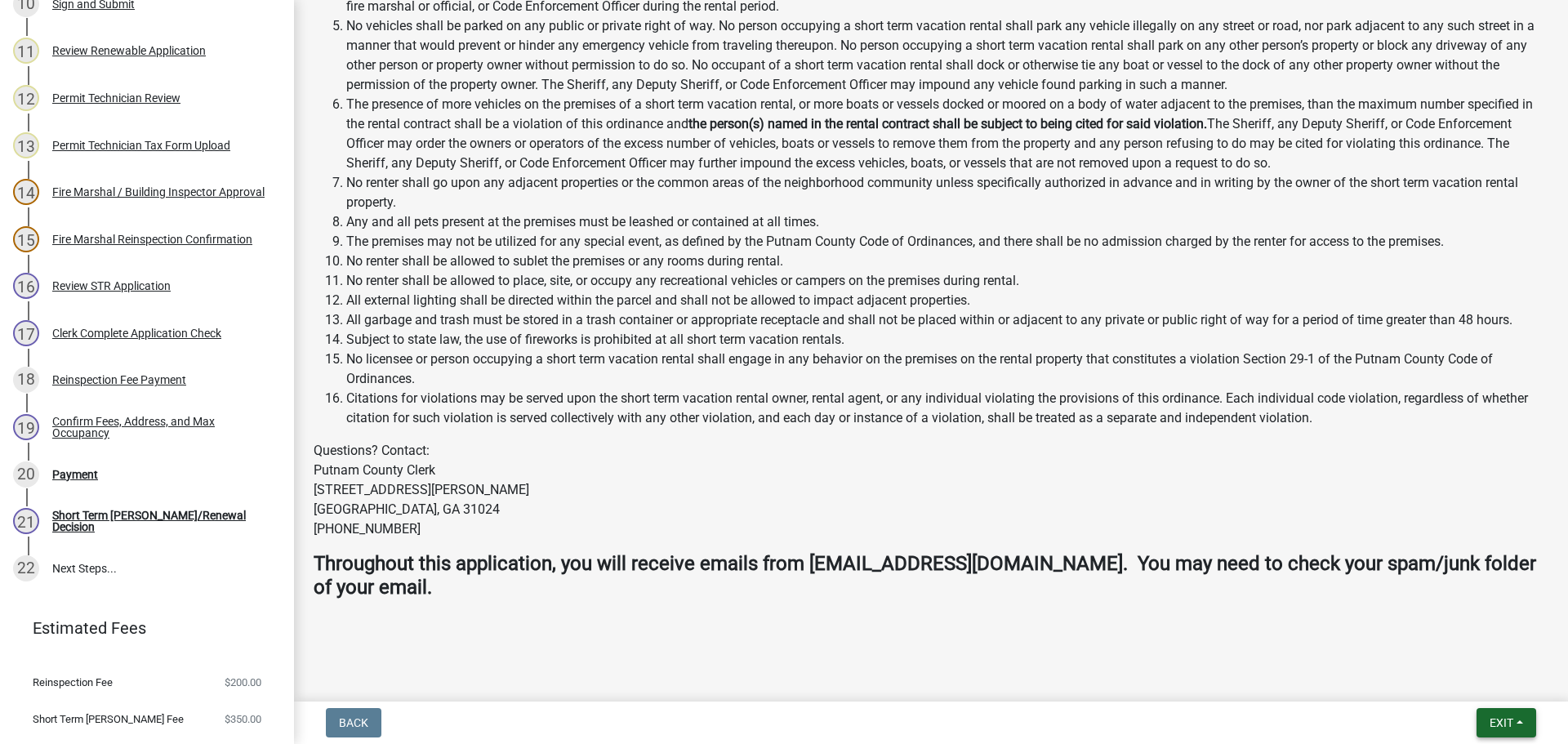
click at [1493, 727] on span "Exit" at bounding box center [1501, 722] width 23 height 13
click at [1456, 679] on button "Save & Exit" at bounding box center [1470, 679] width 131 height 39
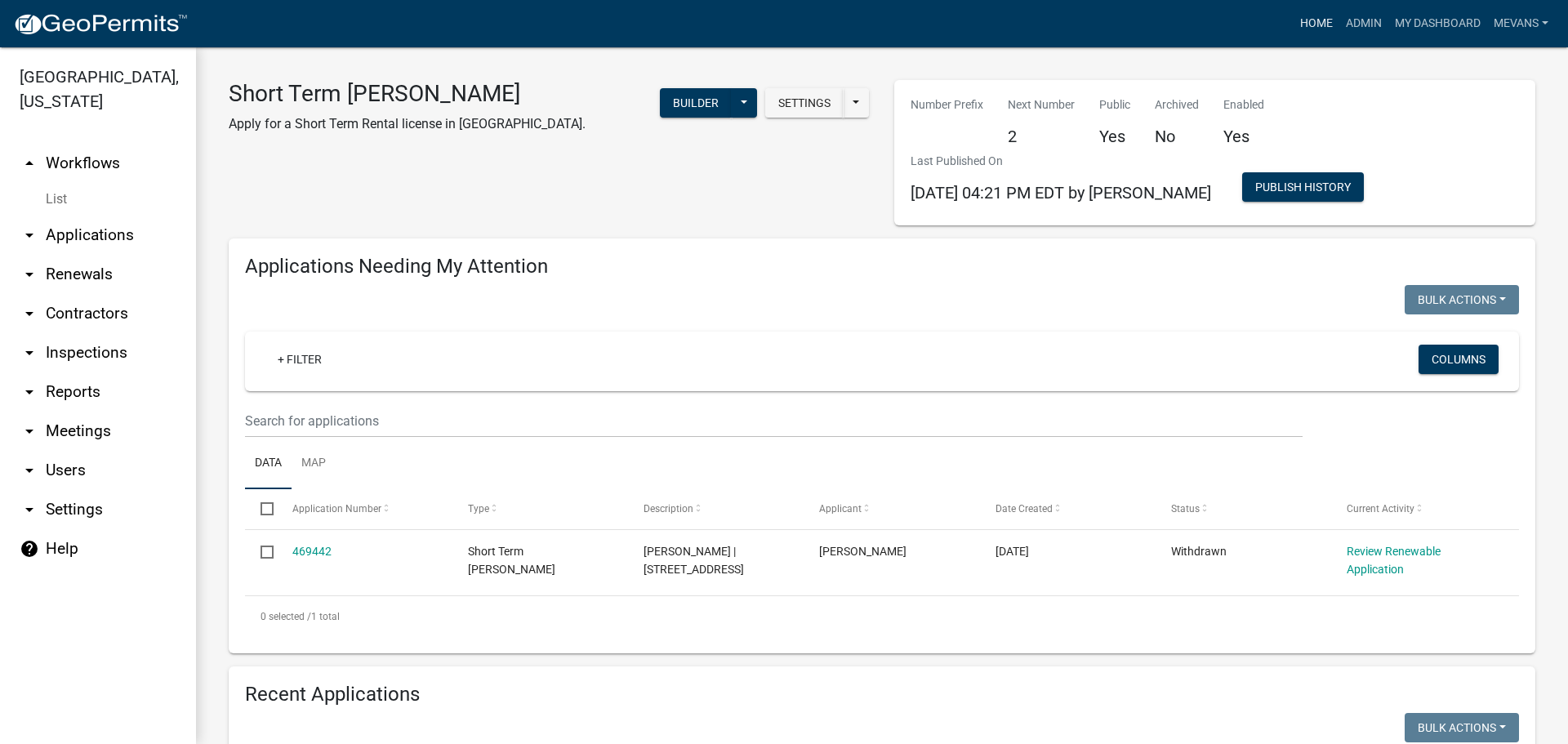
click at [1321, 21] on link "Home" at bounding box center [1316, 23] width 46 height 31
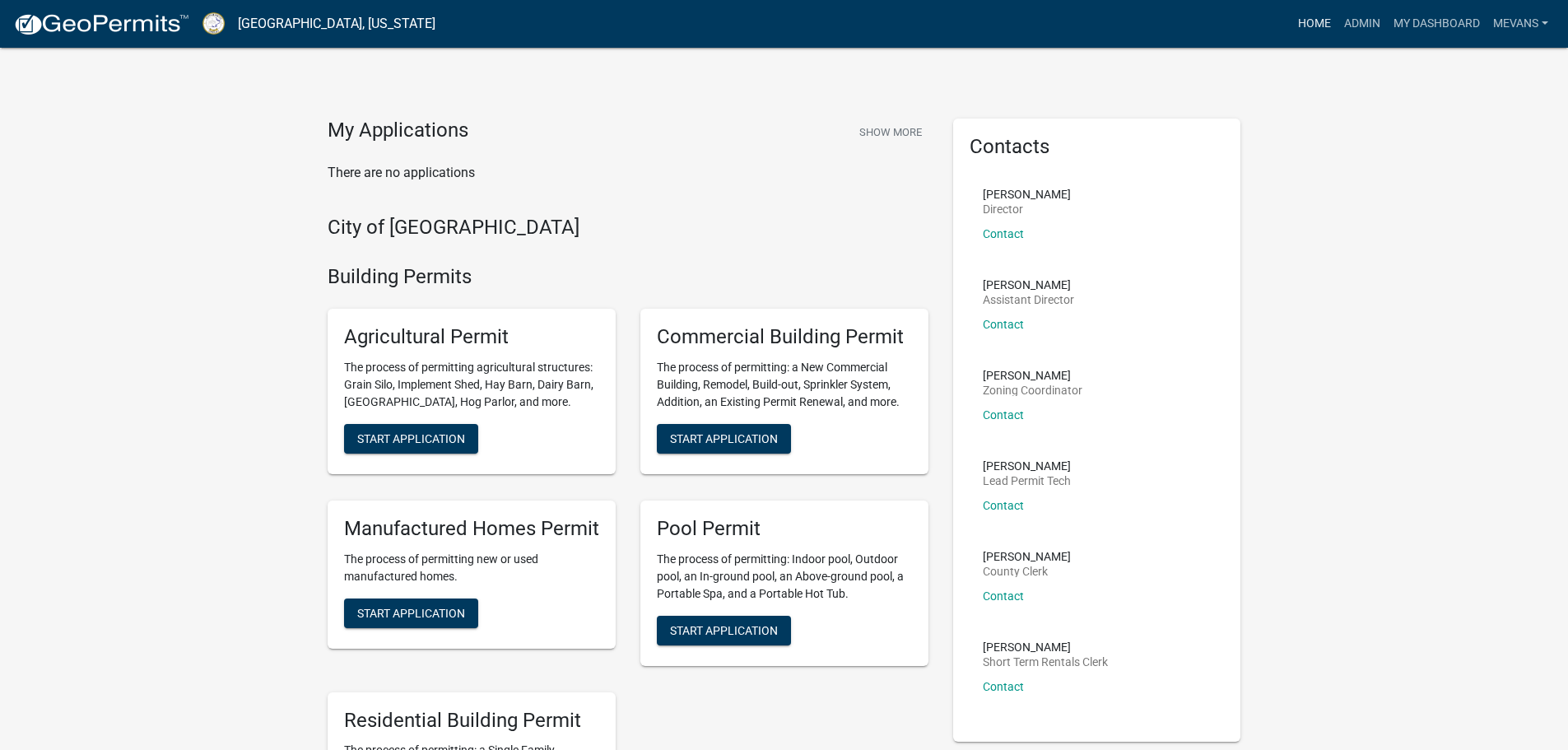
click at [1314, 30] on link "Home" at bounding box center [1314, 24] width 46 height 31
click at [1344, 11] on link "Admin" at bounding box center [1362, 24] width 50 height 31
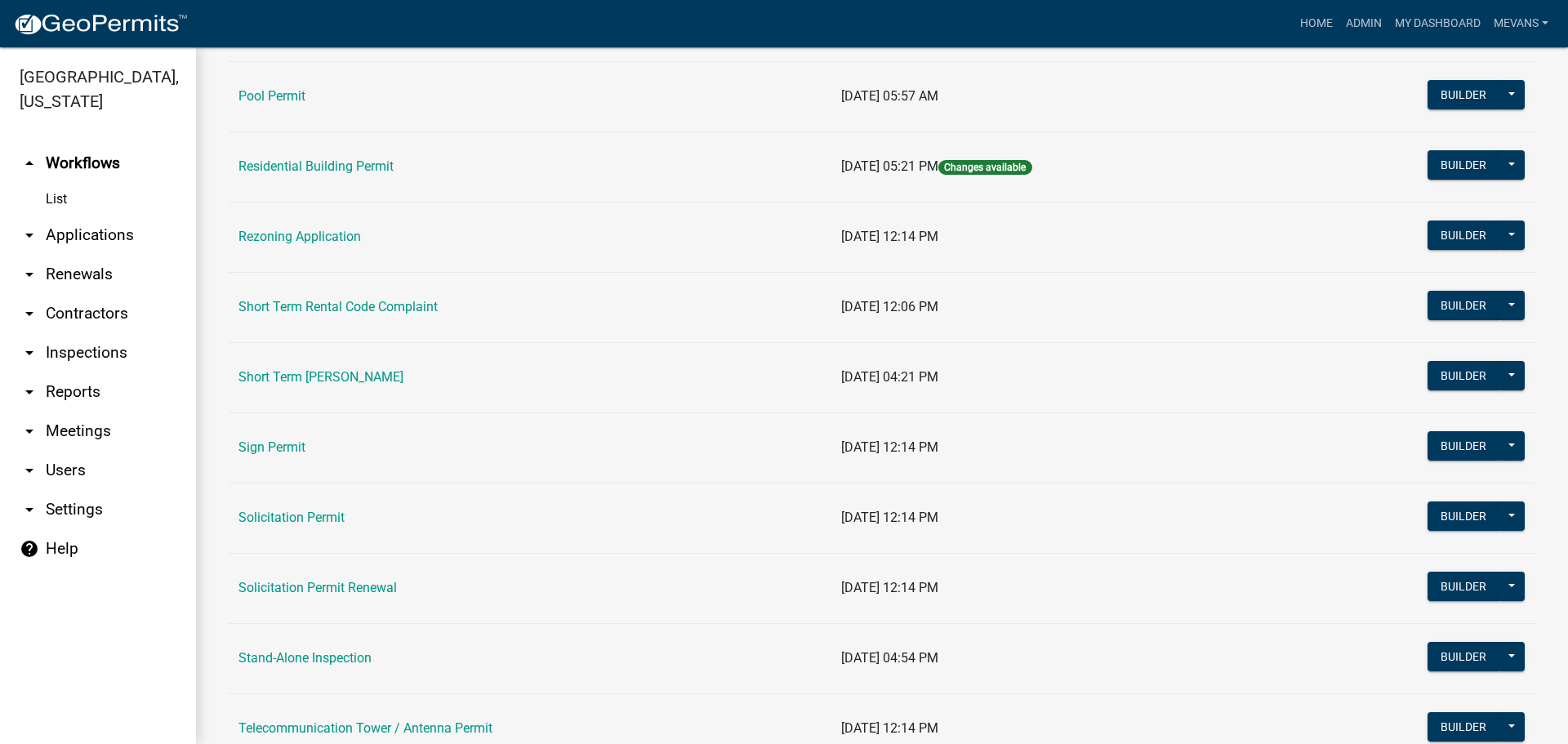
scroll to position [2041, 0]
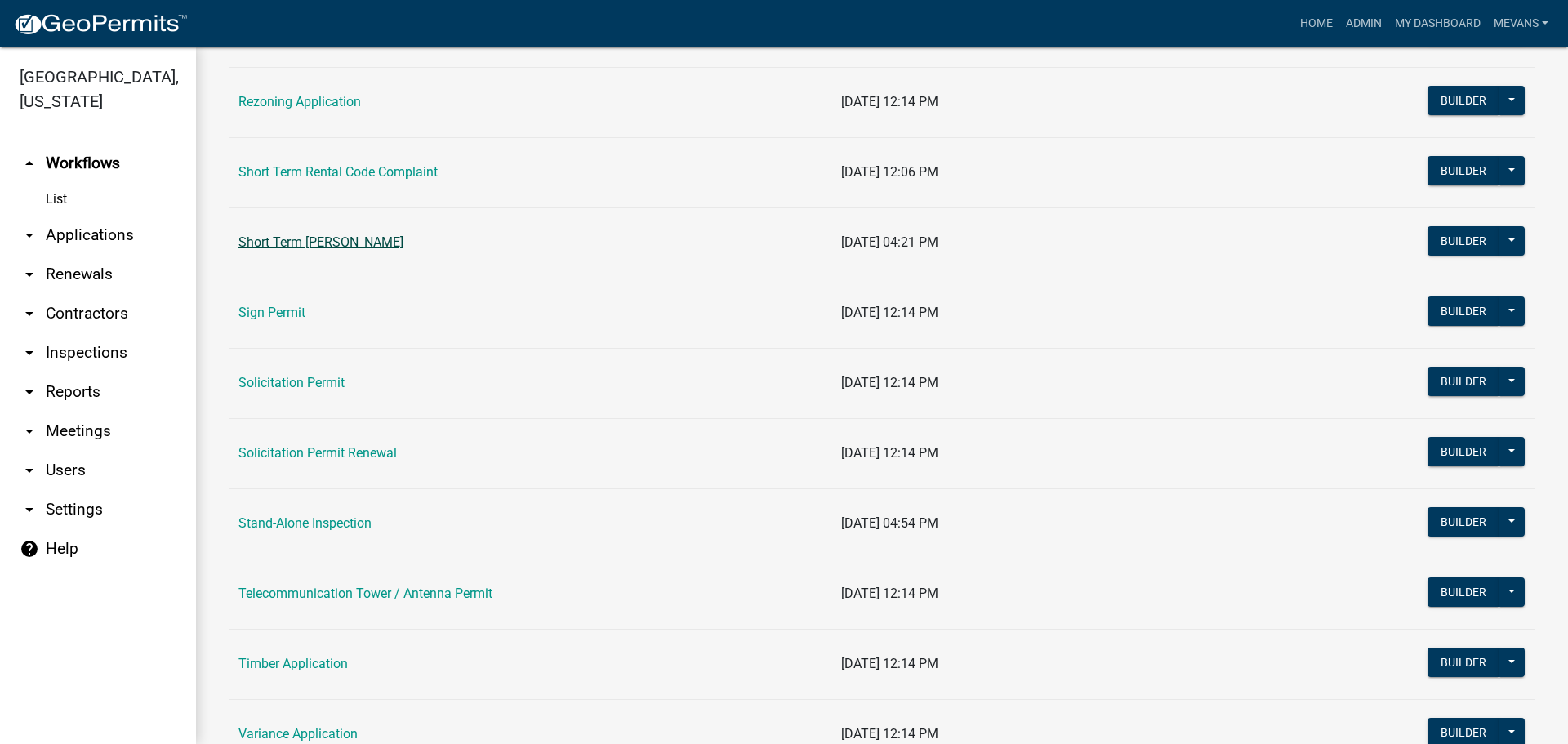
click at [360, 239] on link "Short Term [PERSON_NAME]" at bounding box center [321, 242] width 165 height 16
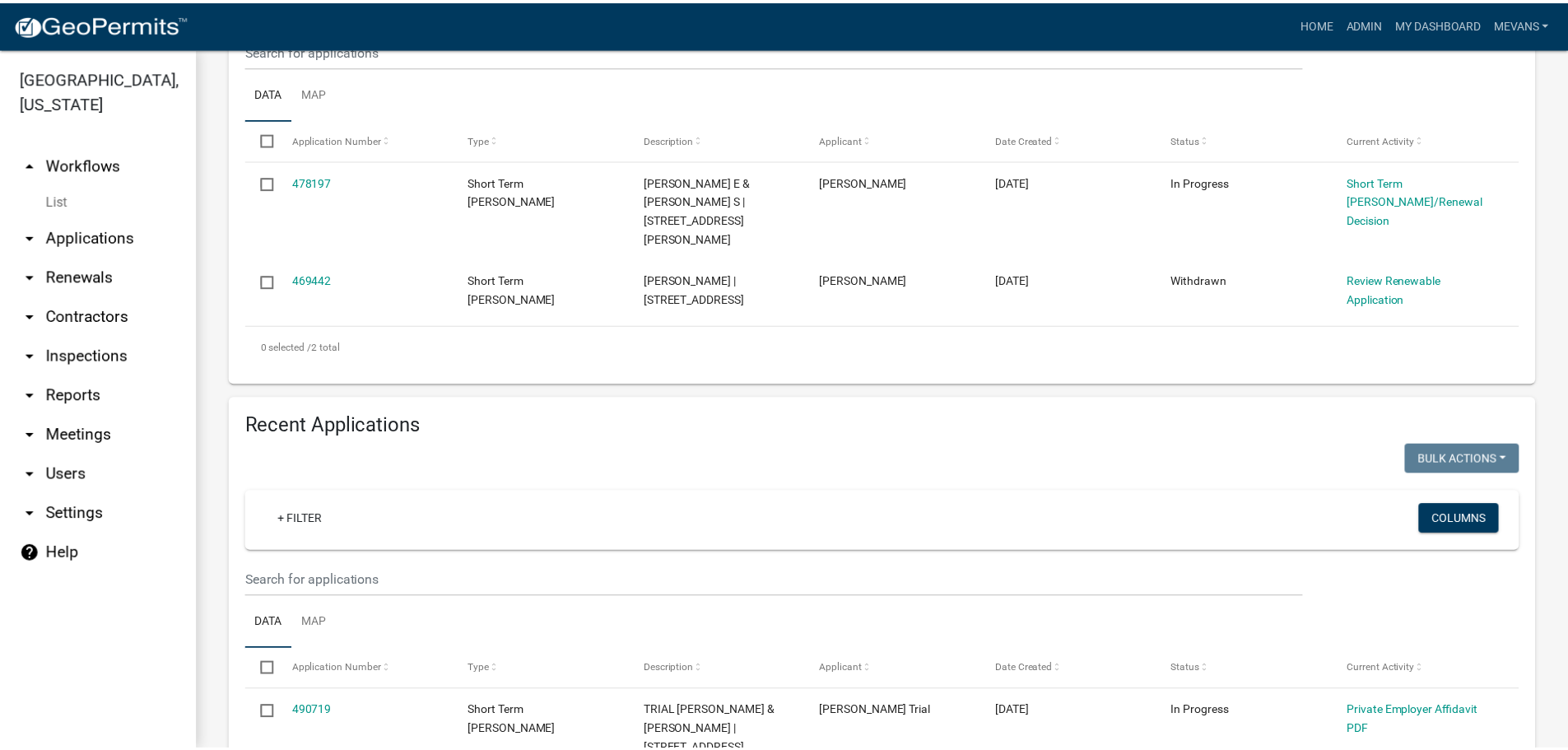
scroll to position [411, 0]
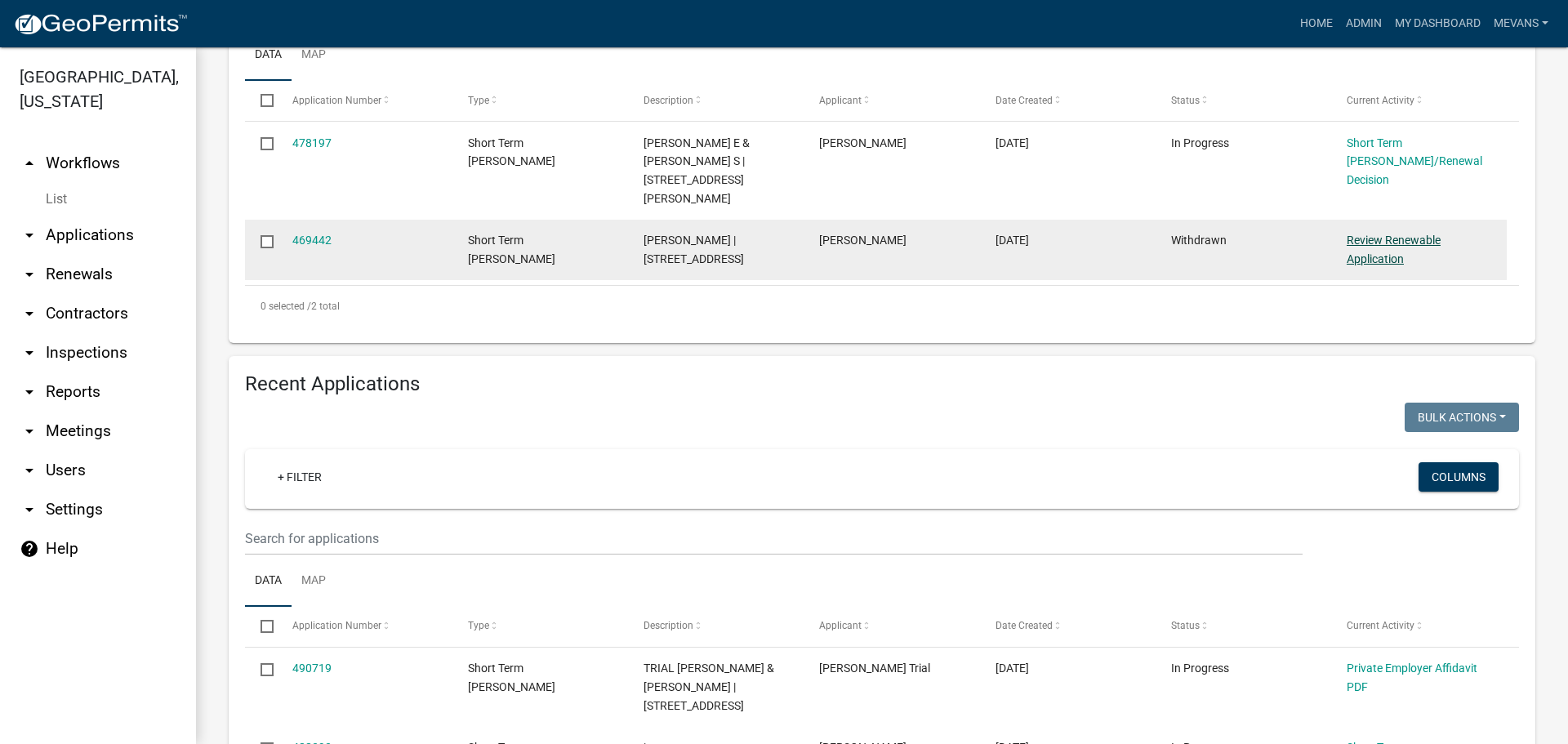
click at [1393, 233] on link "Review Renewable Application" at bounding box center [1393, 249] width 94 height 32
